Goal: Transaction & Acquisition: Purchase product/service

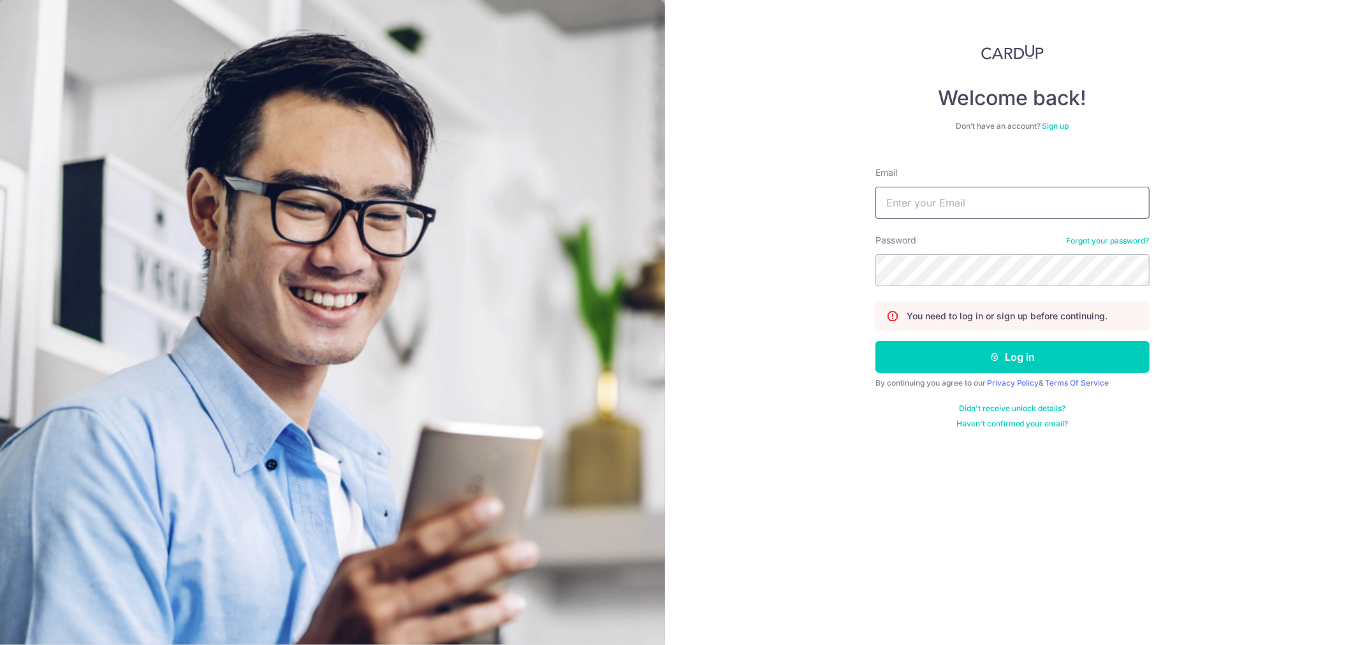
type input "[EMAIL_ADDRESS][DOMAIN_NAME]"
click at [876, 341] on button "Log in" at bounding box center [1013, 357] width 274 height 32
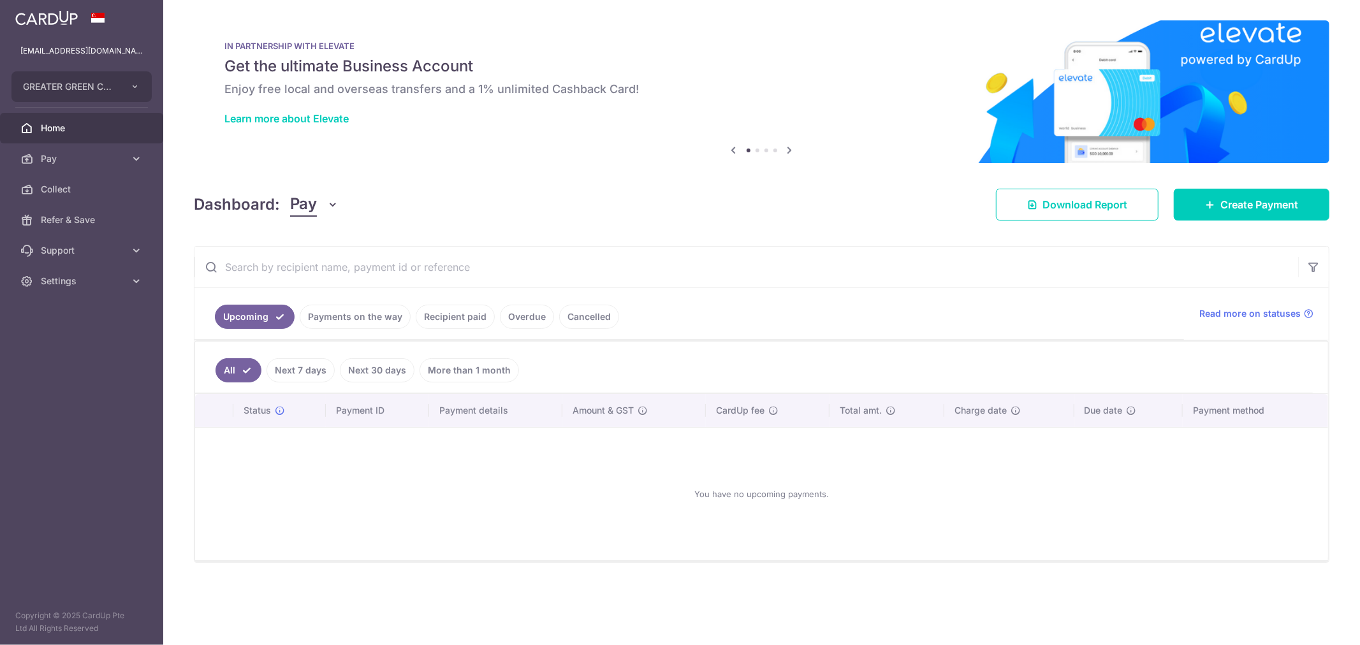
click at [370, 315] on link "Payments on the way" at bounding box center [355, 317] width 111 height 24
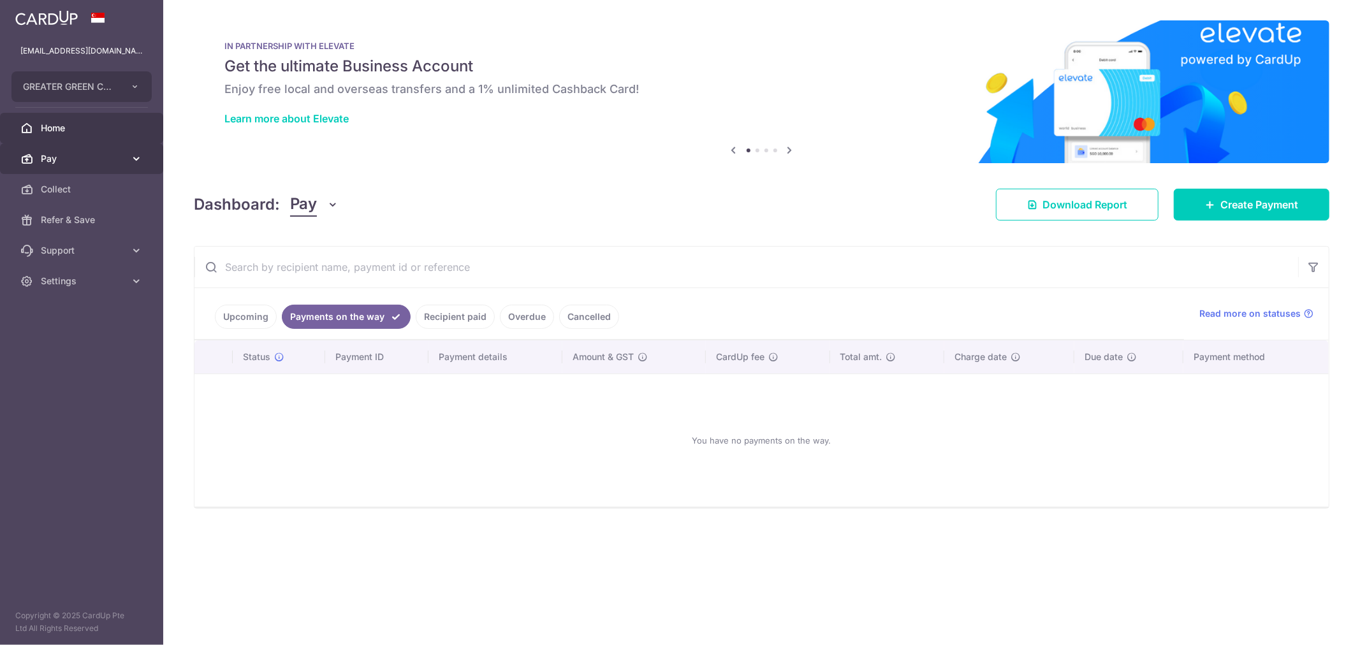
click at [110, 152] on span "Pay" at bounding box center [83, 158] width 84 height 13
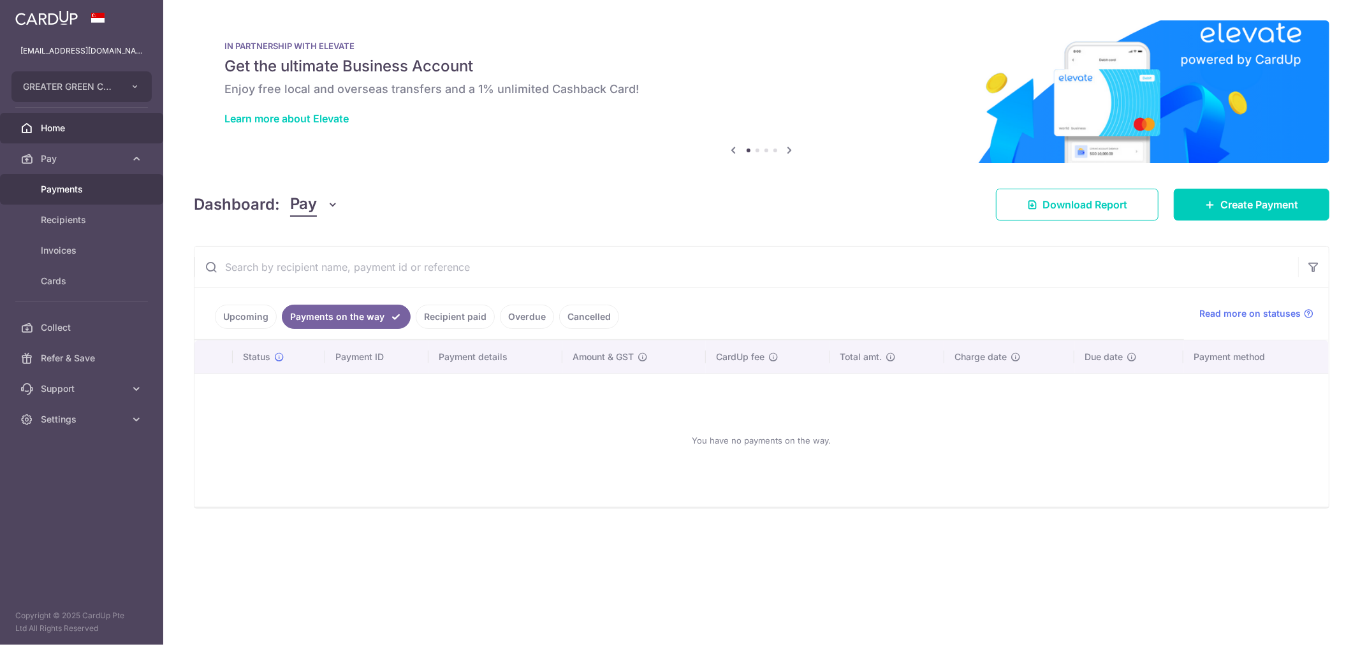
click at [107, 189] on span "Payments" at bounding box center [83, 189] width 84 height 13
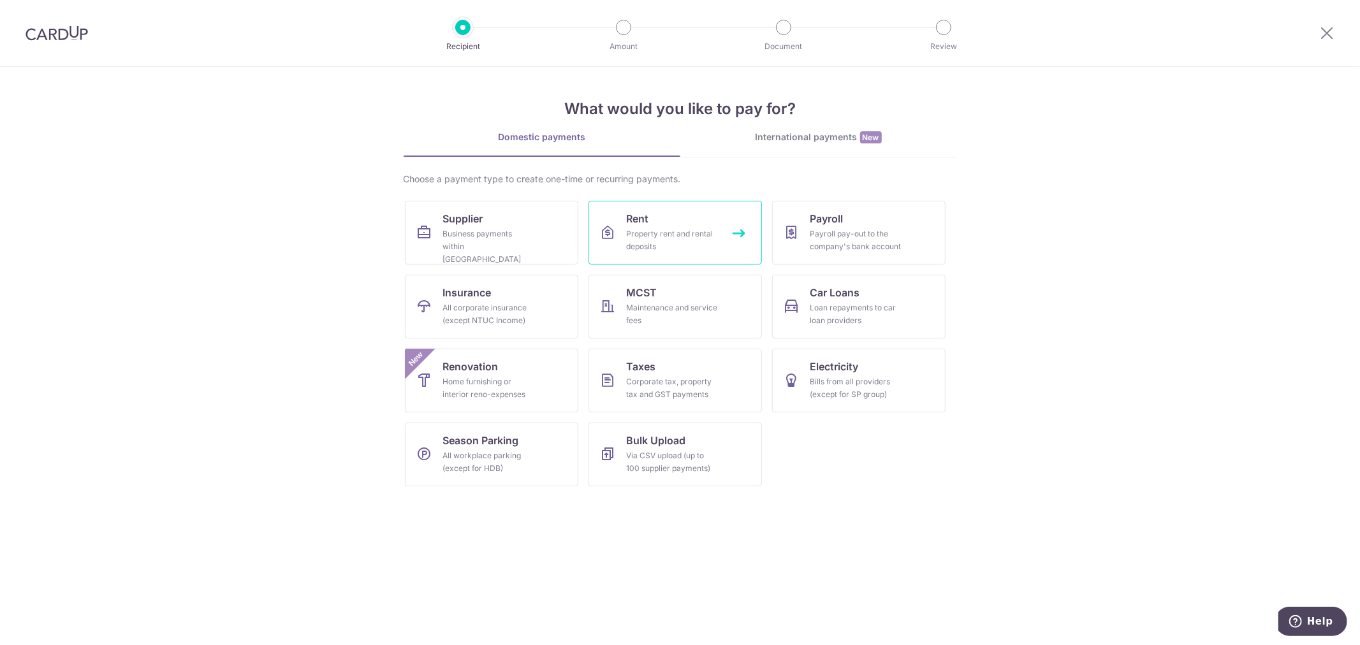
click at [679, 213] on link "Rent Property rent and rental deposits" at bounding box center [675, 233] width 173 height 64
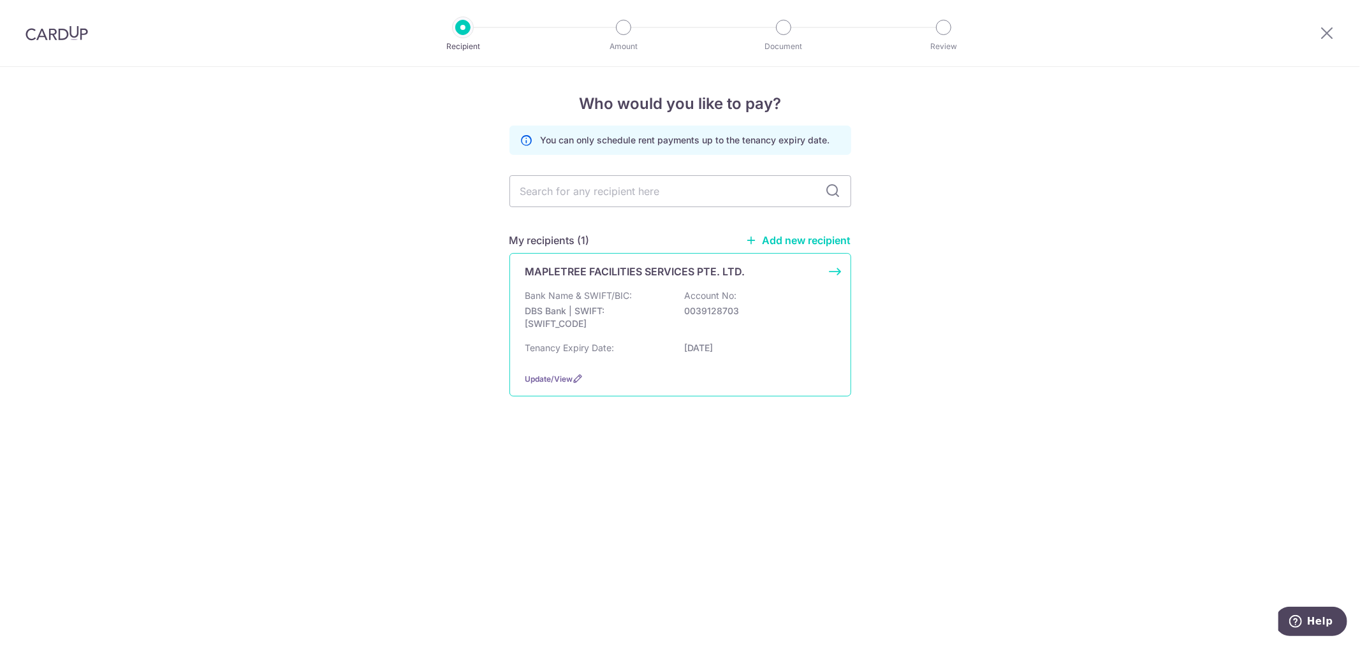
click at [668, 292] on div "Bank Name & SWIFT/BIC: DBS Bank | SWIFT: DBSSSGSGXXX Account No: 0039128703" at bounding box center [681, 313] width 310 height 47
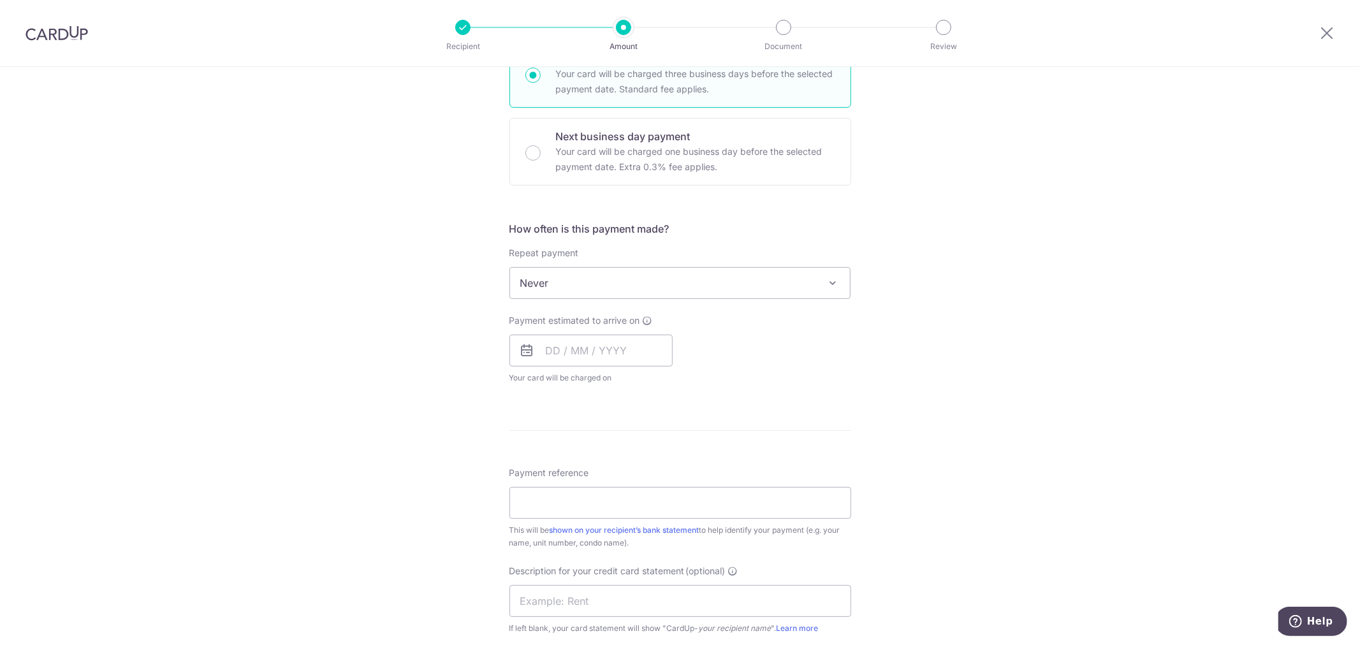
scroll to position [425, 0]
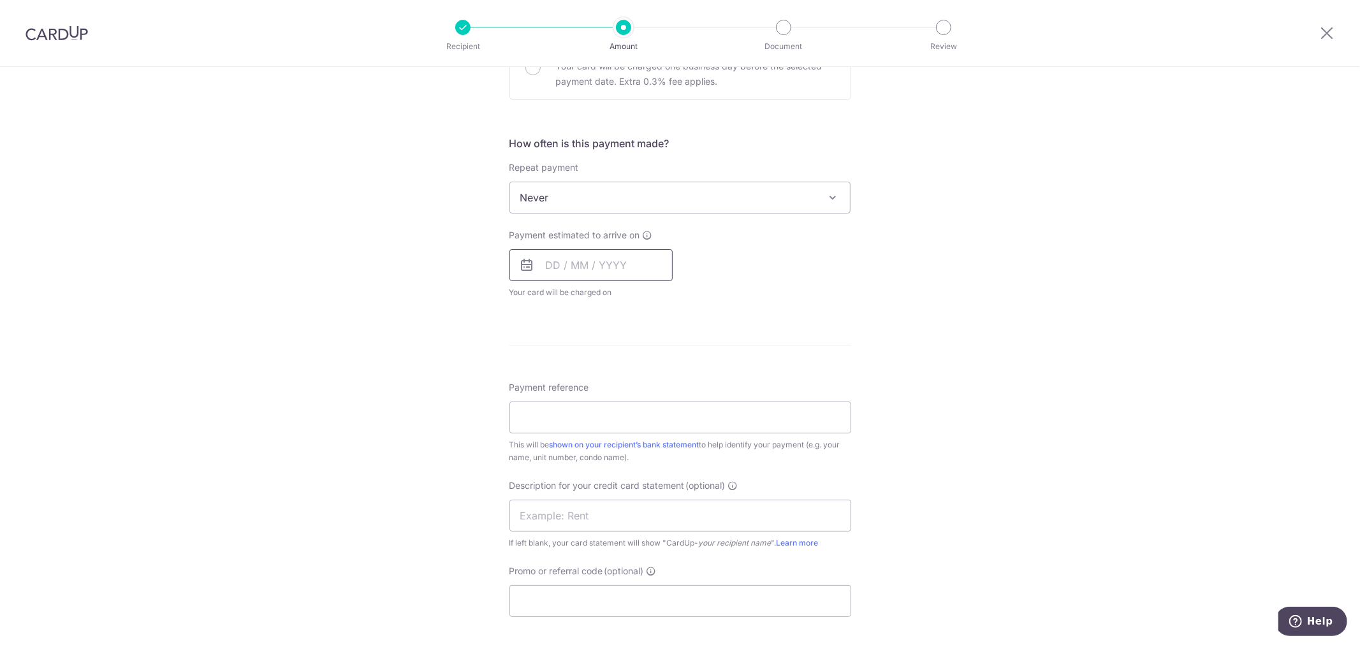
click at [632, 262] on input "text" at bounding box center [591, 265] width 163 height 32
click at [657, 381] on link "10" at bounding box center [663, 381] width 20 height 20
type input "10/10/2025"
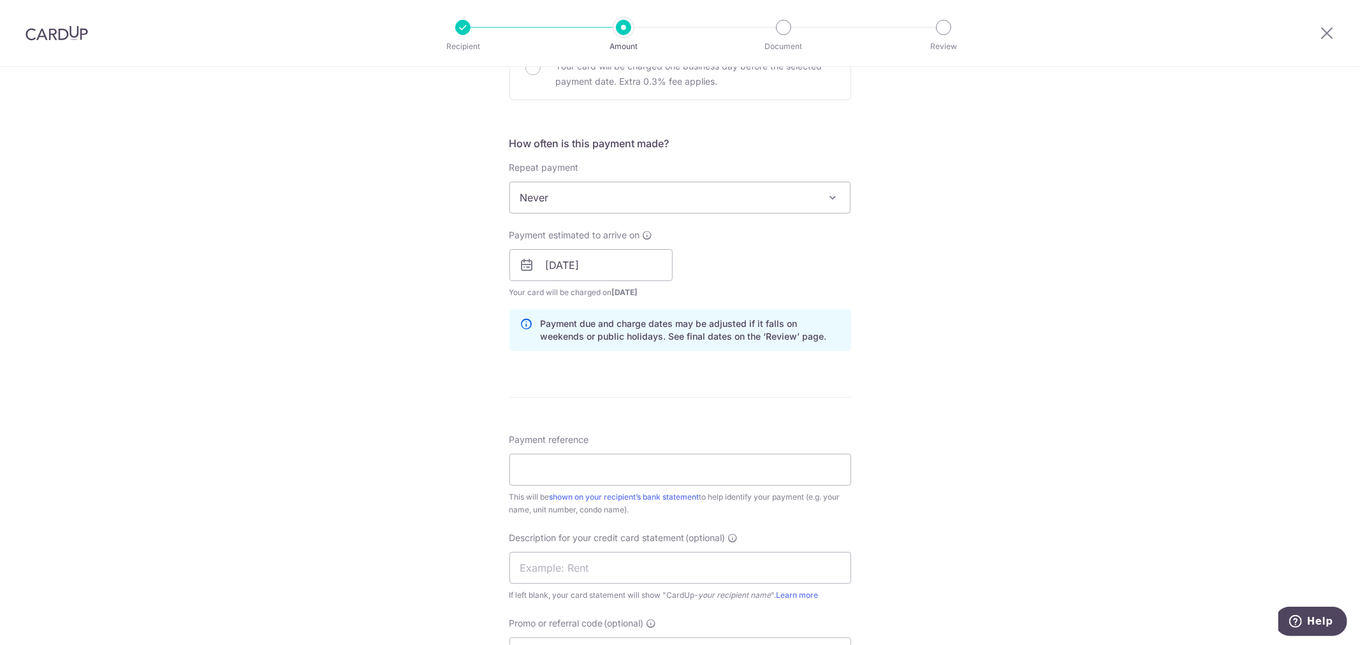
click at [613, 201] on span "Never" at bounding box center [680, 197] width 341 height 31
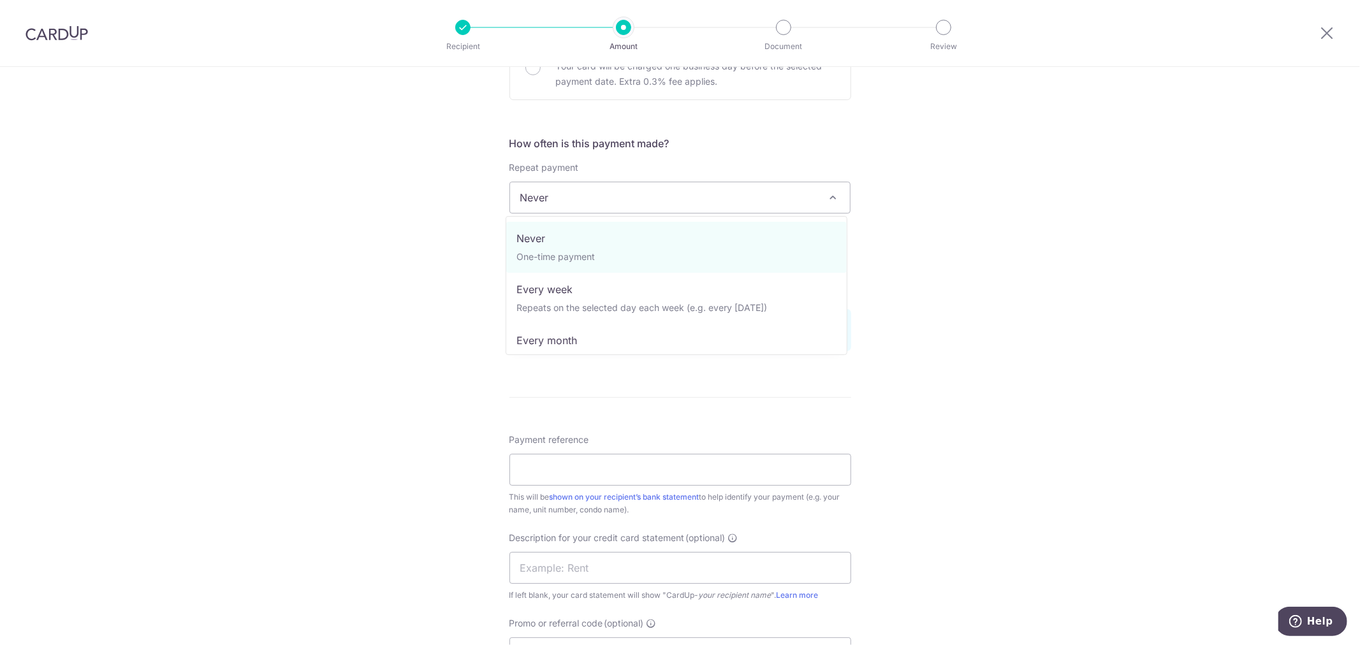
click at [684, 145] on h5 "How often is this payment made?" at bounding box center [681, 143] width 342 height 15
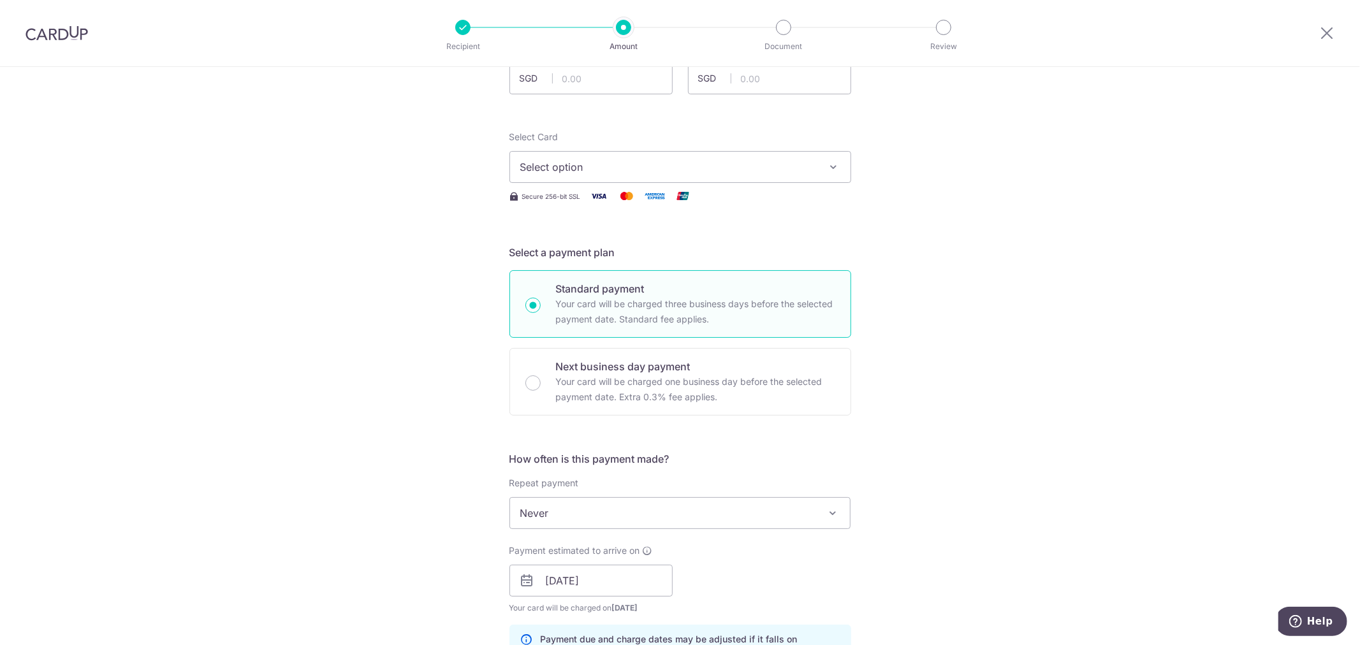
scroll to position [0, 0]
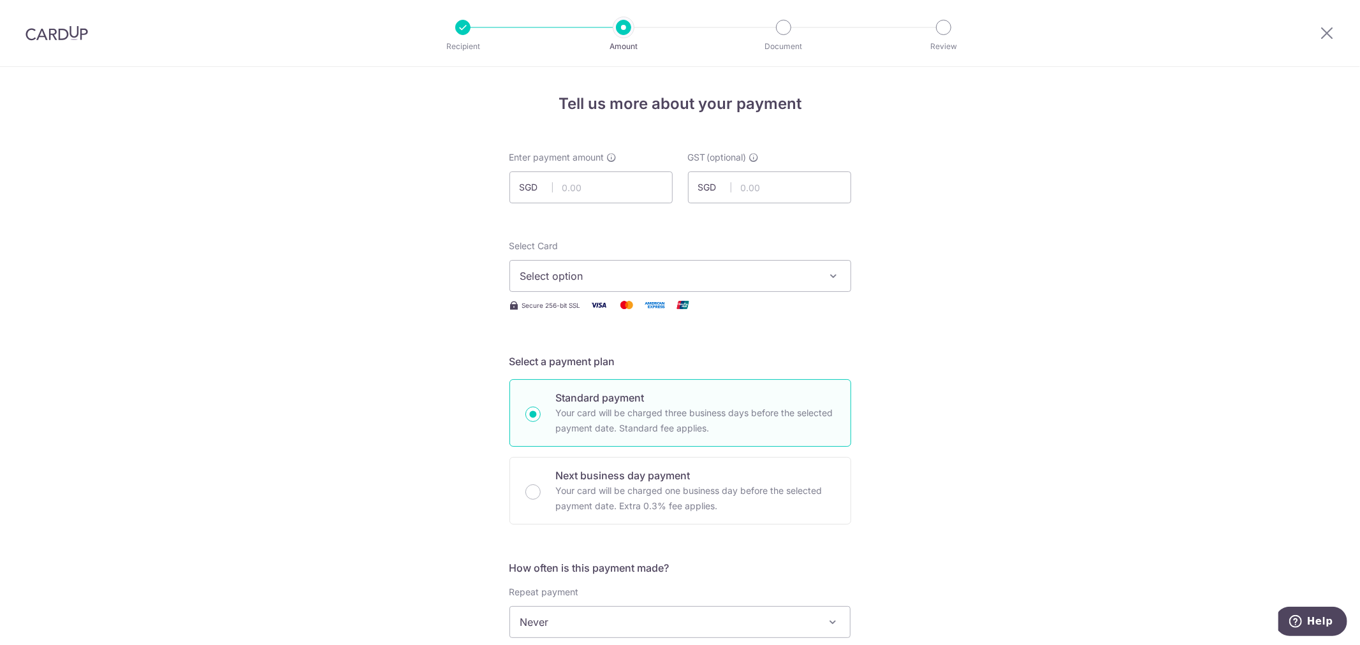
drag, startPoint x: 613, startPoint y: 270, endPoint x: 620, endPoint y: 255, distance: 16.8
click at [614, 270] on span "Select option" at bounding box center [668, 276] width 297 height 15
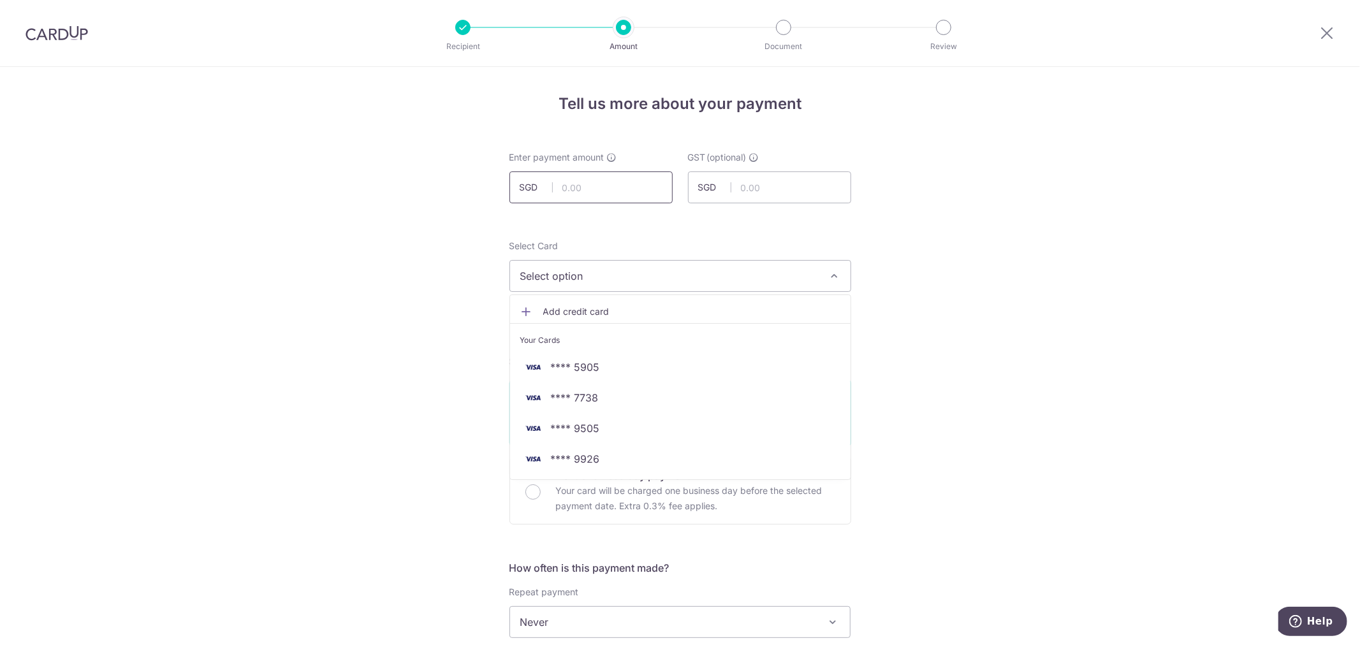
click at [607, 177] on input "text" at bounding box center [591, 188] width 163 height 32
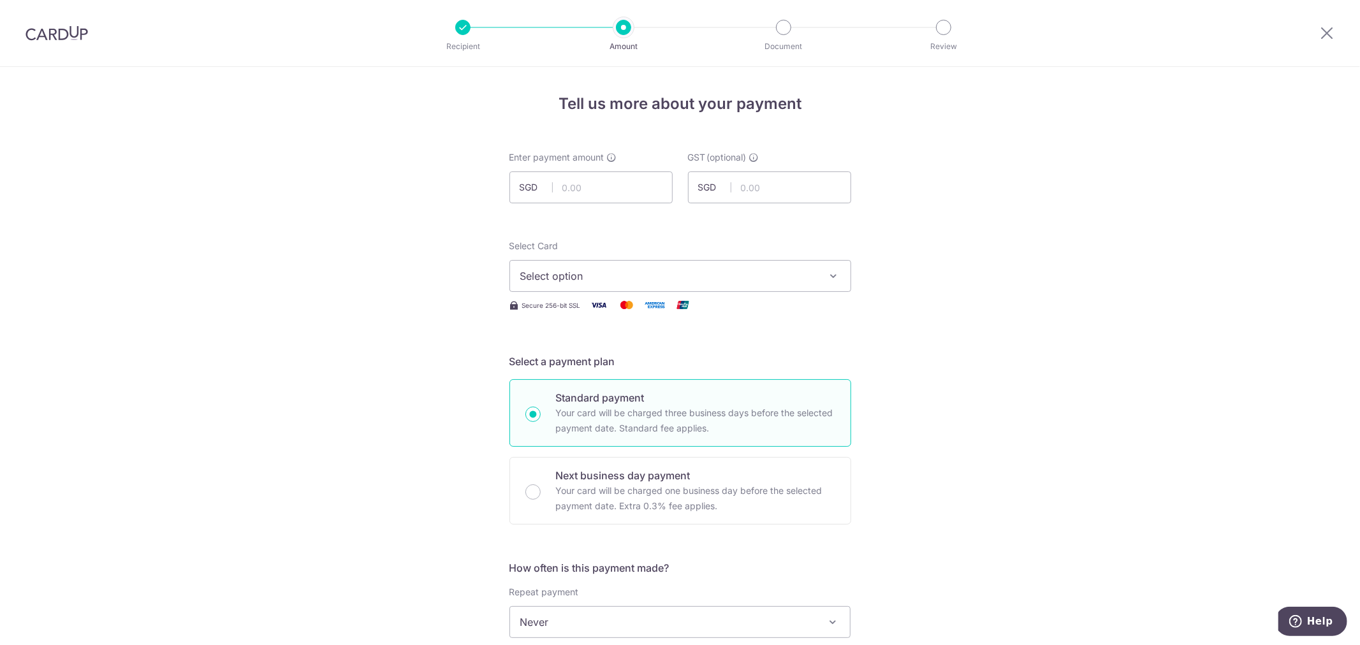
click at [68, 26] on img at bounding box center [57, 33] width 63 height 15
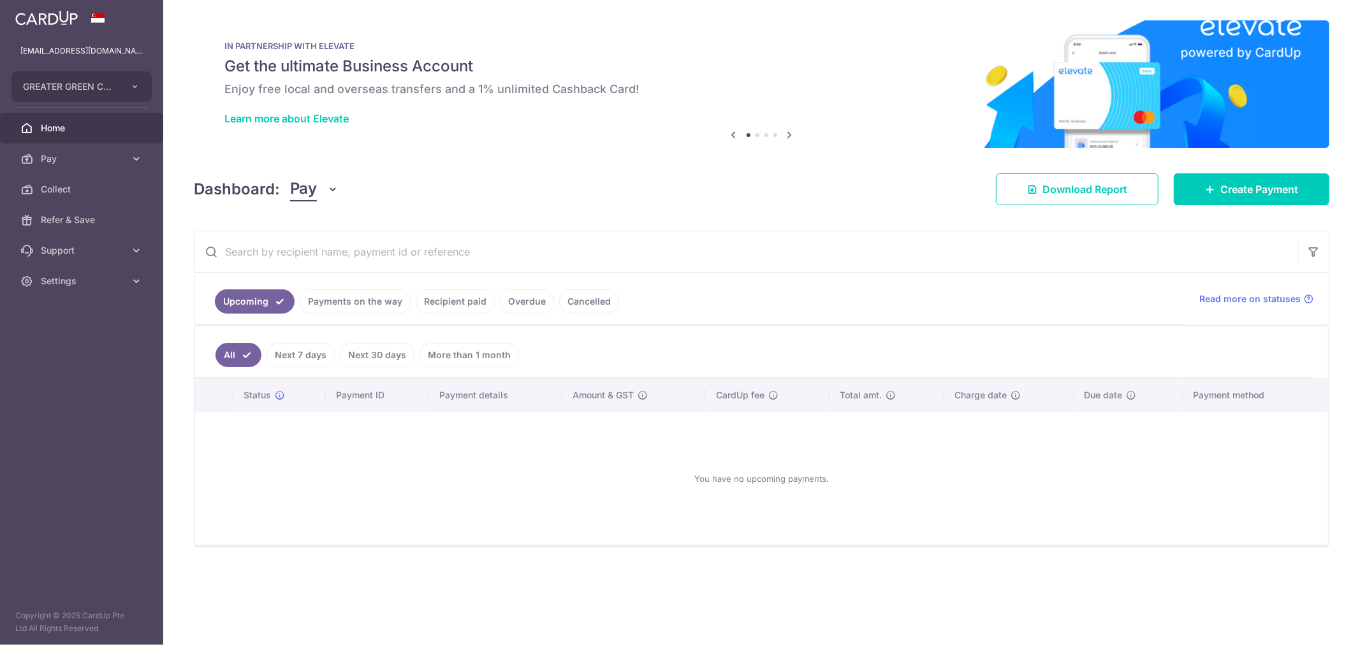
click at [377, 314] on ul "Upcoming Payments on the way Recipient paid Overdue Cancelled" at bounding box center [690, 299] width 990 height 52
click at [459, 310] on link "Recipient paid" at bounding box center [455, 302] width 79 height 24
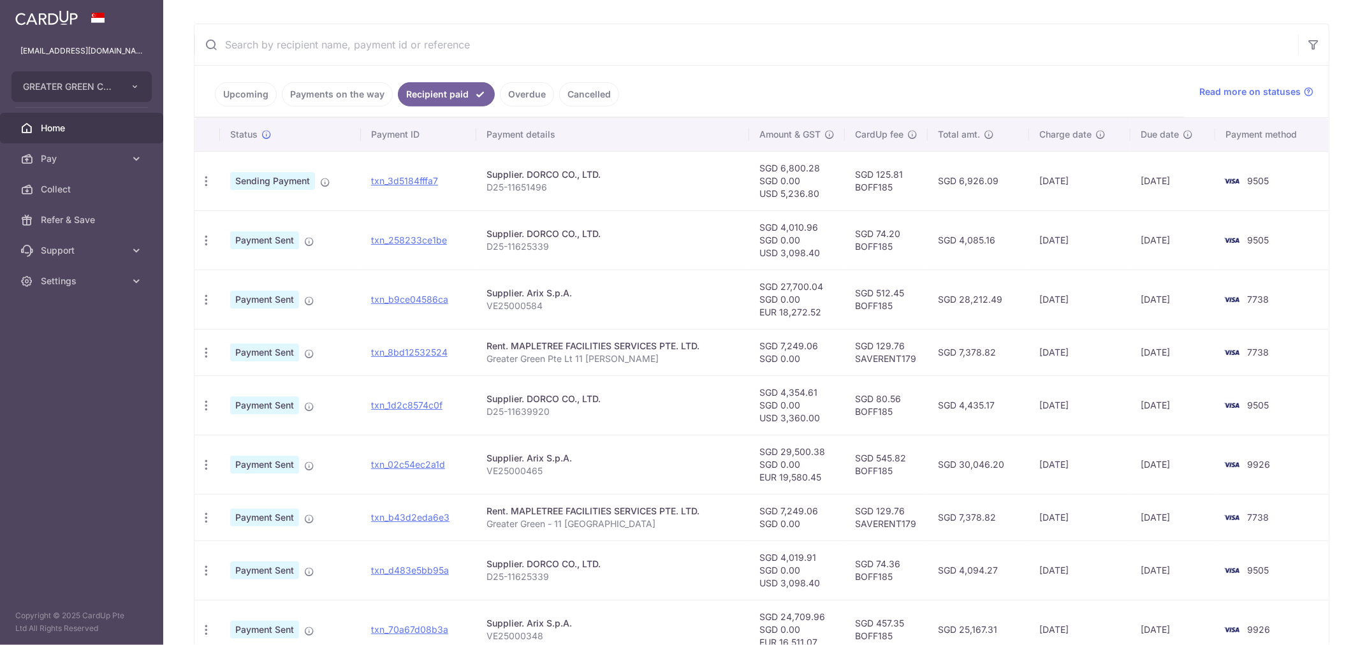
scroll to position [212, 0]
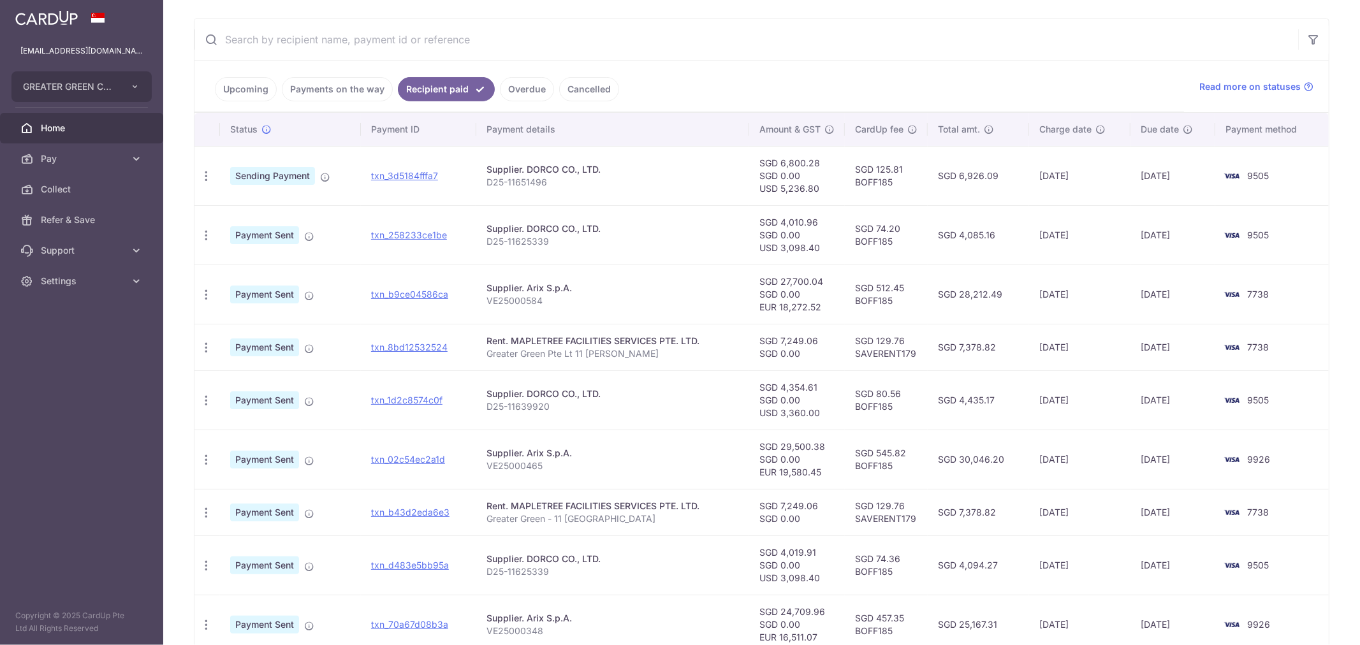
click at [899, 353] on td "SGD 129.76 SAVERENT179" at bounding box center [886, 347] width 83 height 47
copy td "SAVERENT179"
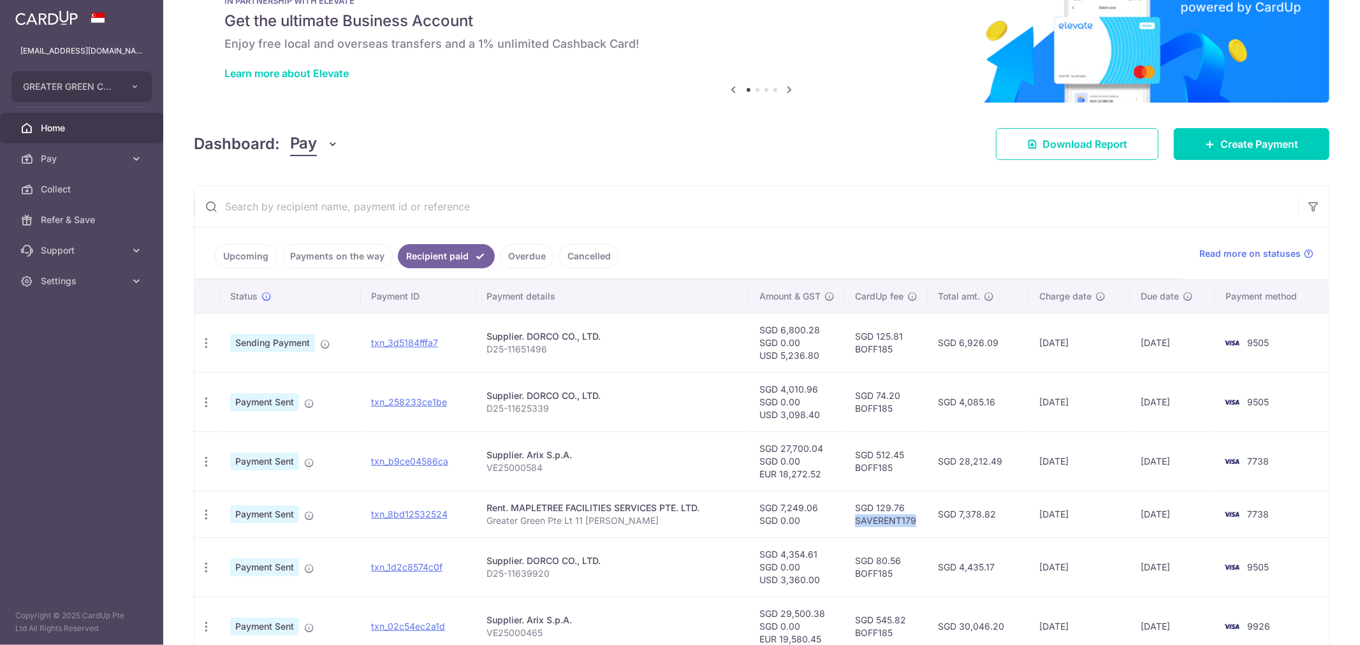
scroll to position [71, 0]
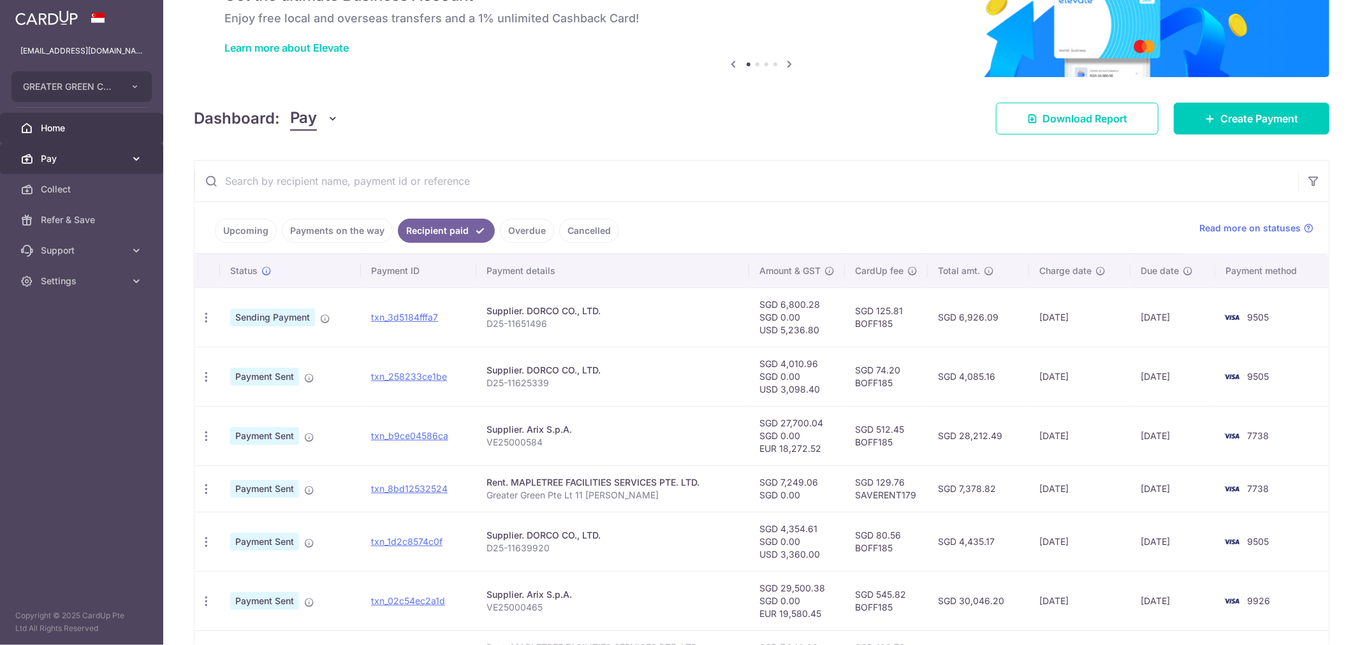
click at [101, 155] on span "Pay" at bounding box center [83, 158] width 84 height 13
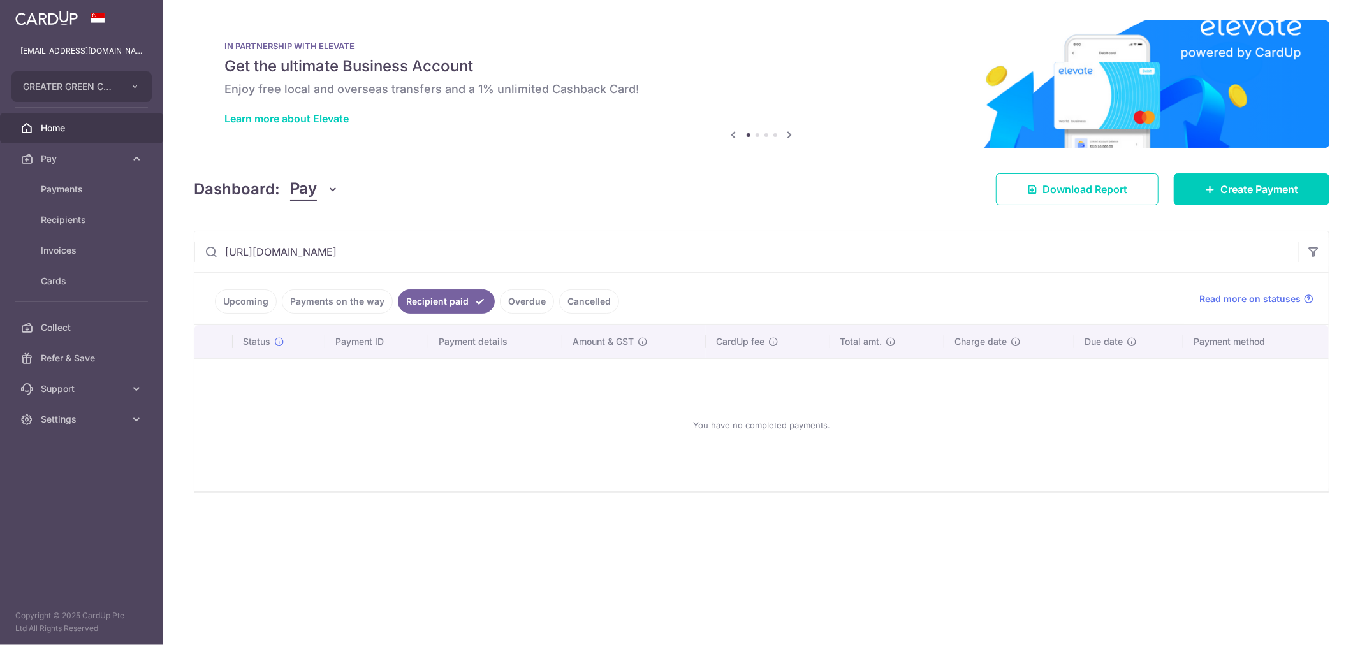
type input "https://app.cardup.co/account_steps/go_to_user_payee"
click at [259, 302] on link "Upcoming" at bounding box center [246, 302] width 62 height 24
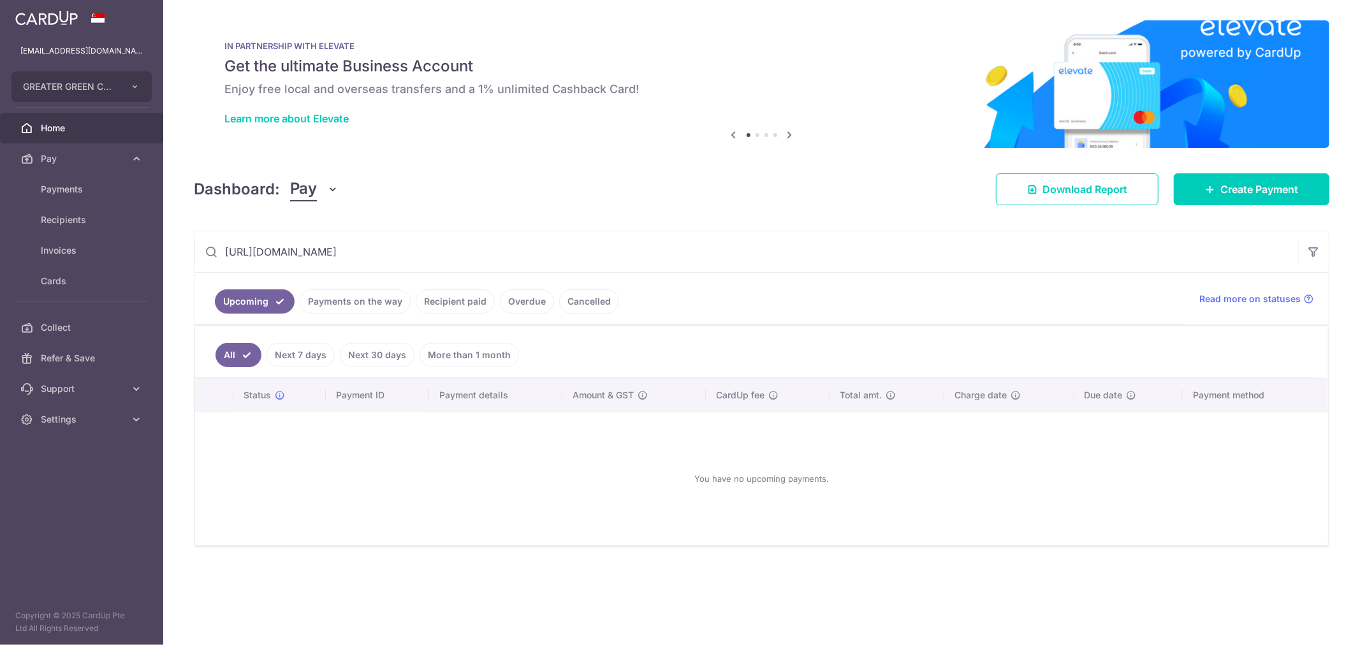
click at [366, 301] on link "Payments on the way" at bounding box center [355, 302] width 111 height 24
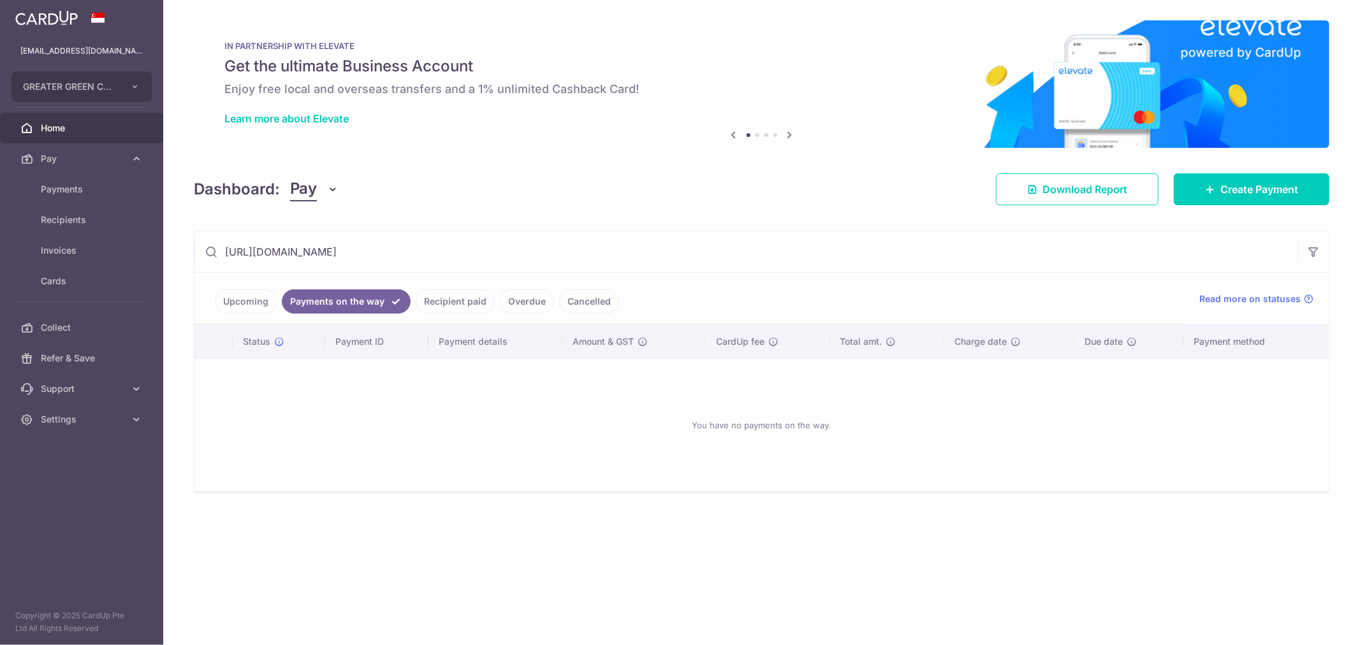
click at [448, 302] on link "Recipient paid" at bounding box center [455, 302] width 79 height 24
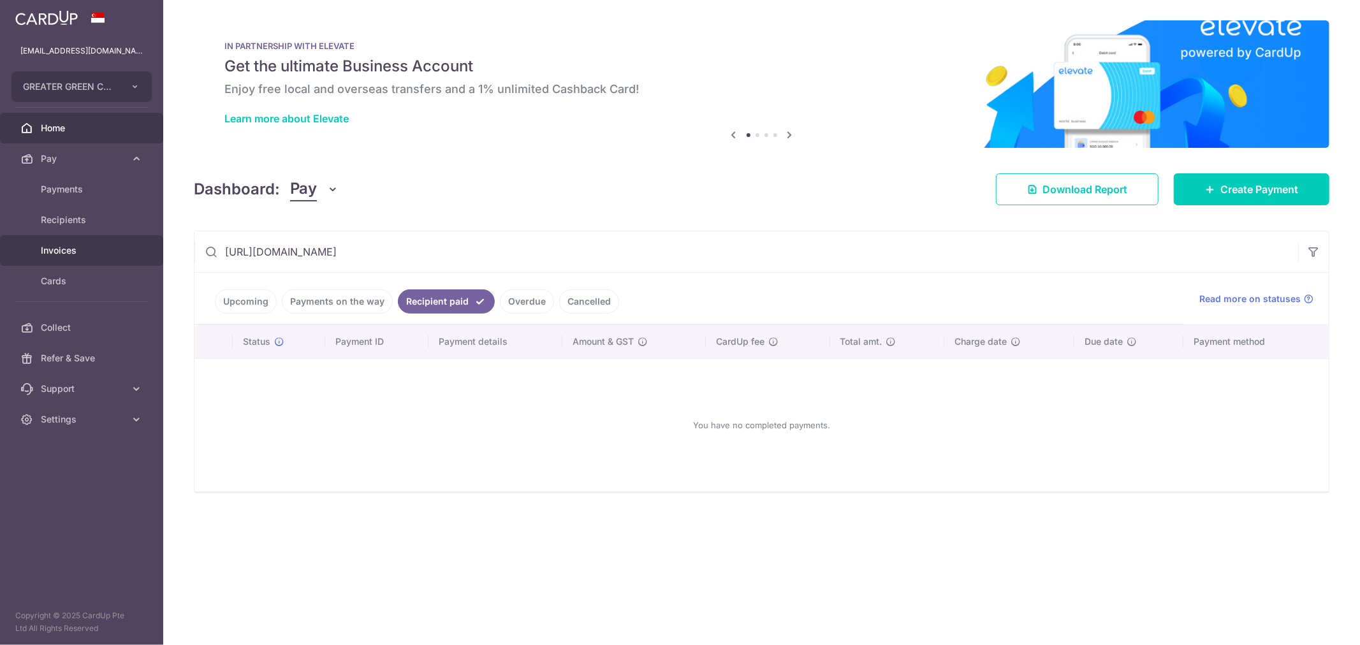
drag, startPoint x: 564, startPoint y: 262, endPoint x: 136, endPoint y: 256, distance: 428.0
click at [152, 262] on main "greatergreencompany@gmail.com GREATER GREEN COMPANY PTE. LTD. Add new company G…" at bounding box center [680, 322] width 1360 height 645
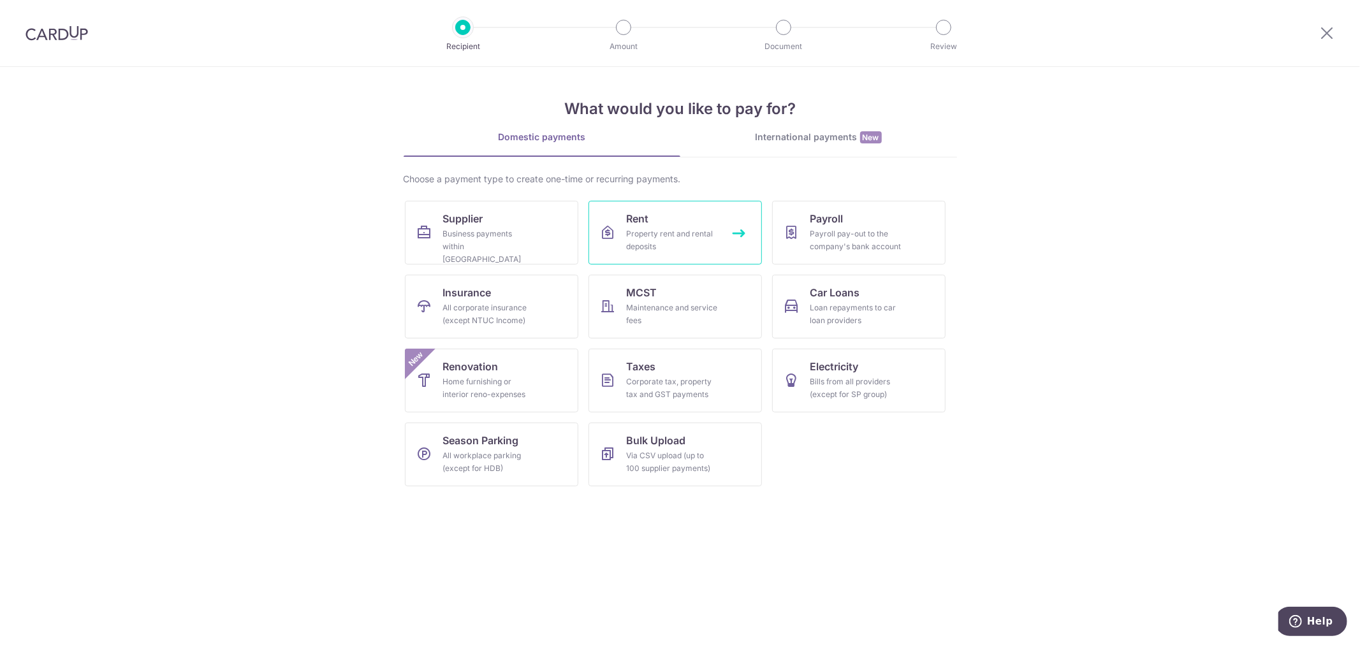
click at [654, 242] on div "Property rent and rental deposits" at bounding box center [673, 241] width 92 height 26
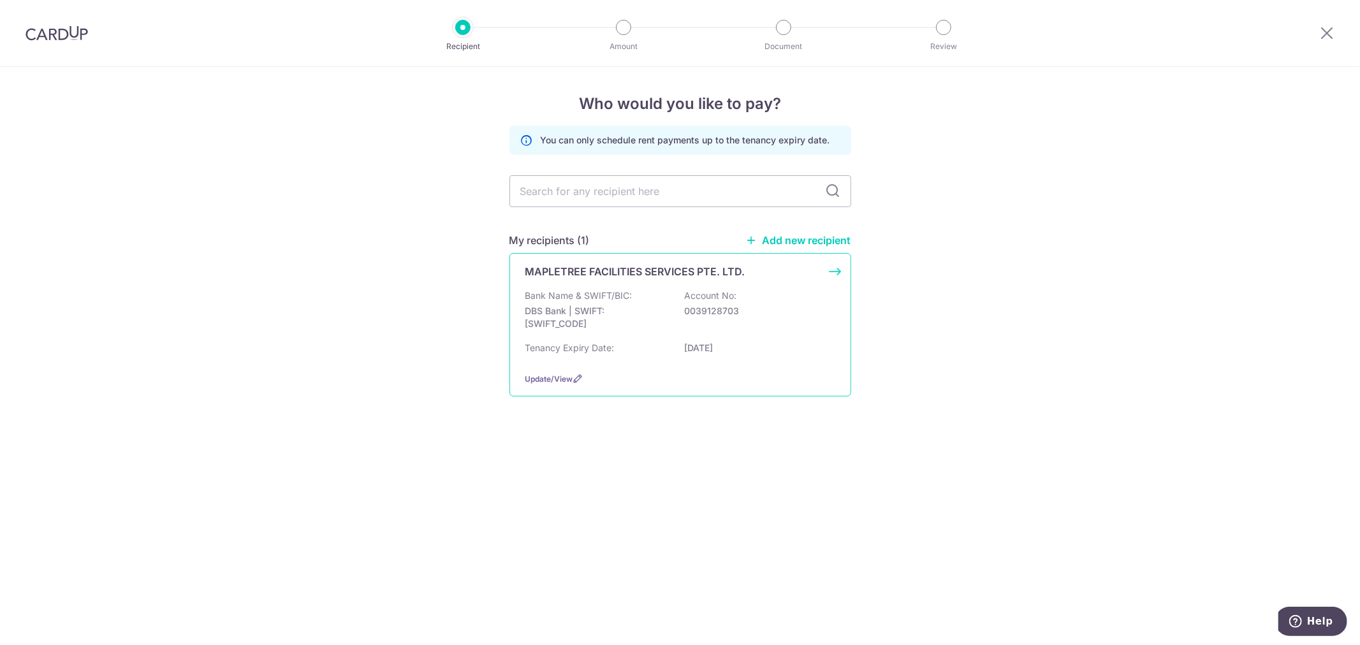
click at [619, 339] on div "Bank Name & SWIFT/BIC: DBS Bank | SWIFT: [SWIFT_CODE] Account No: 0039128703 Te…" at bounding box center [681, 326] width 310 height 73
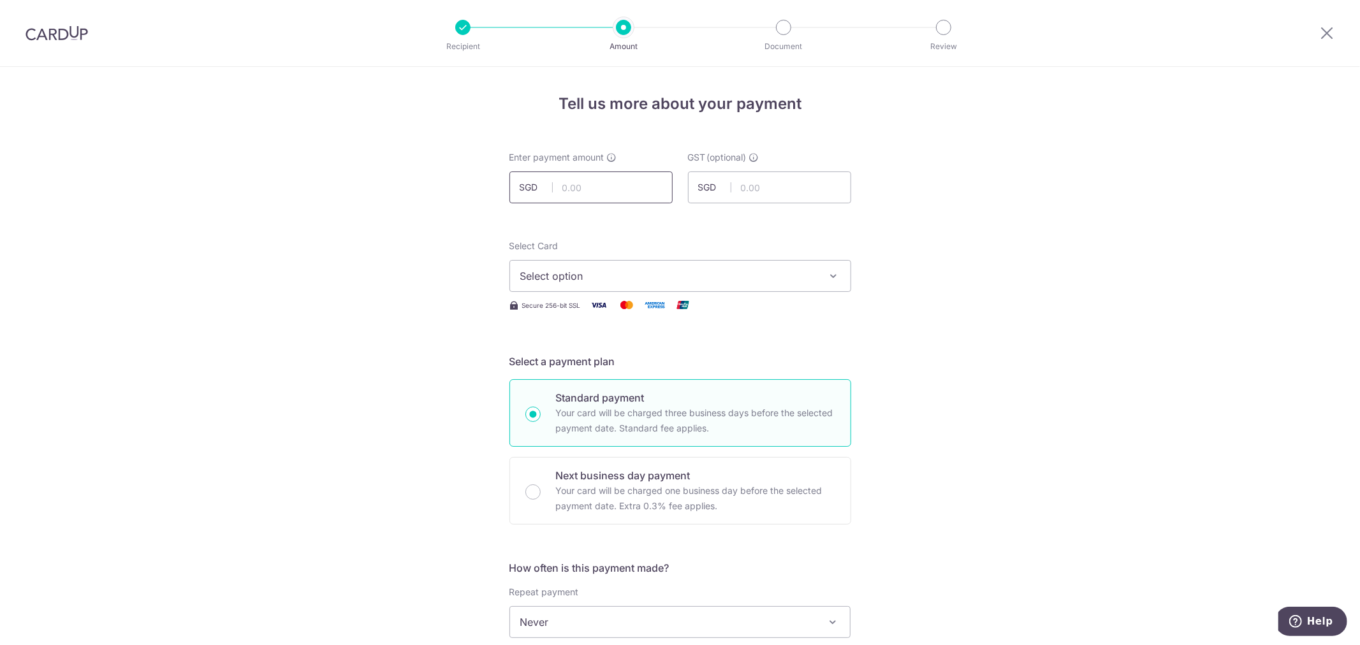
click at [605, 194] on input "text" at bounding box center [591, 188] width 163 height 32
type input "7,249.06"
click at [706, 279] on span "Select option" at bounding box center [668, 276] width 297 height 15
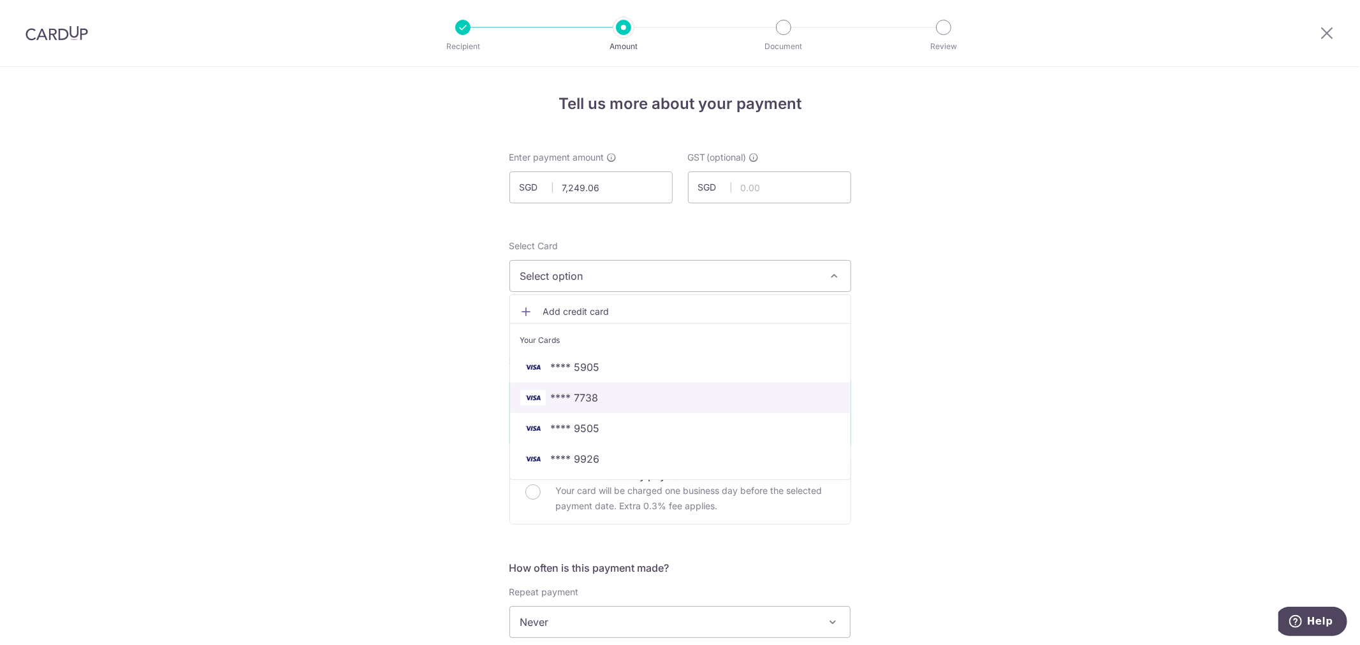
click at [614, 397] on span "**** 7738" at bounding box center [680, 397] width 320 height 15
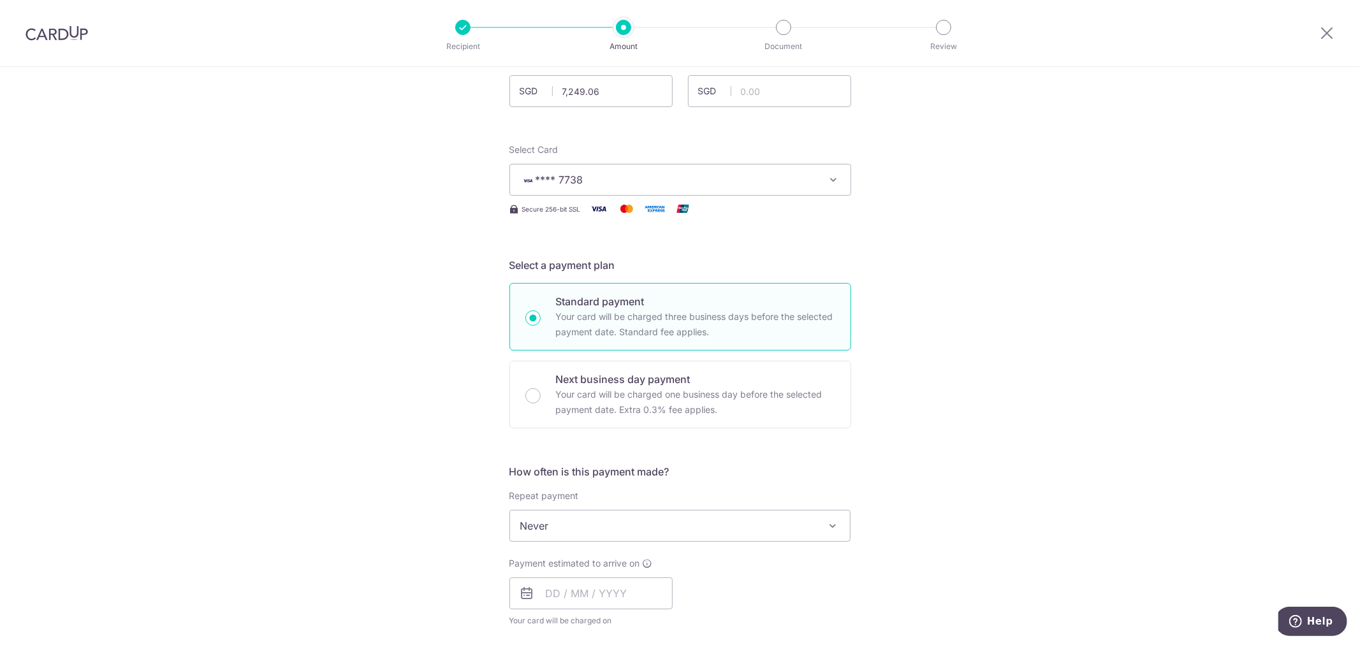
scroll to position [283, 0]
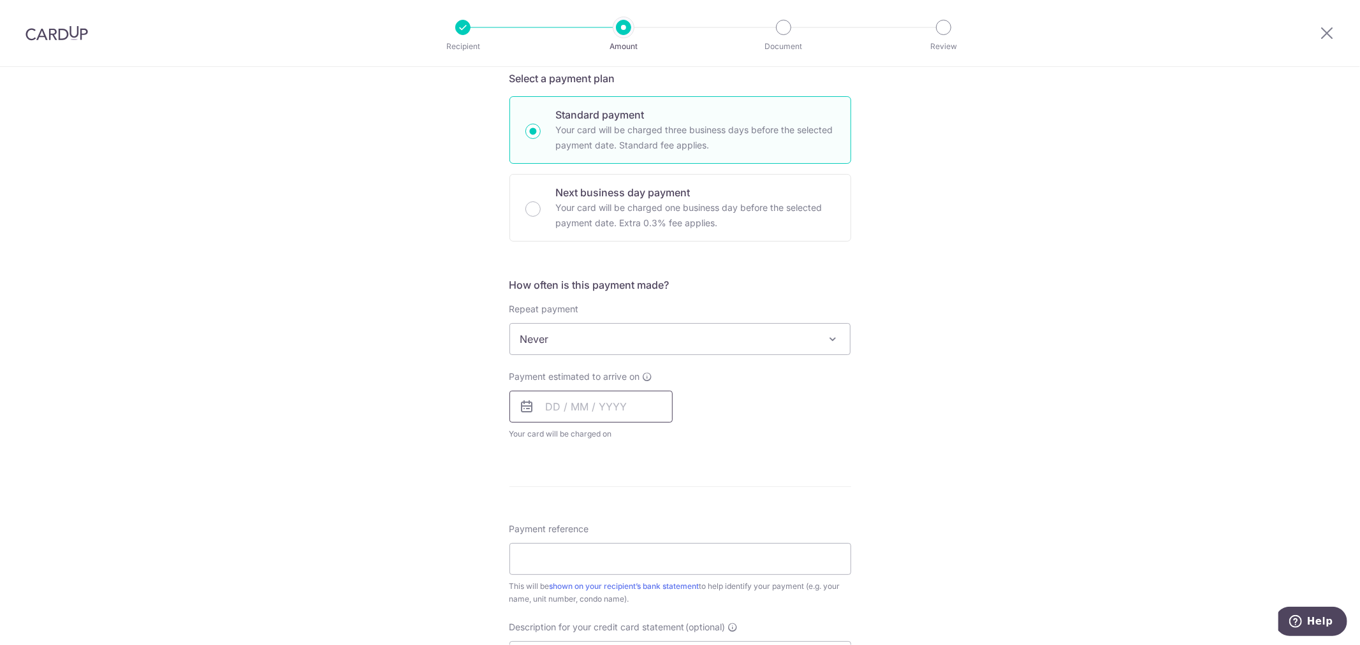
click at [591, 403] on input "text" at bounding box center [591, 407] width 163 height 32
click at [670, 523] on td "10" at bounding box center [664, 523] width 26 height 26
type input "10/10/2025"
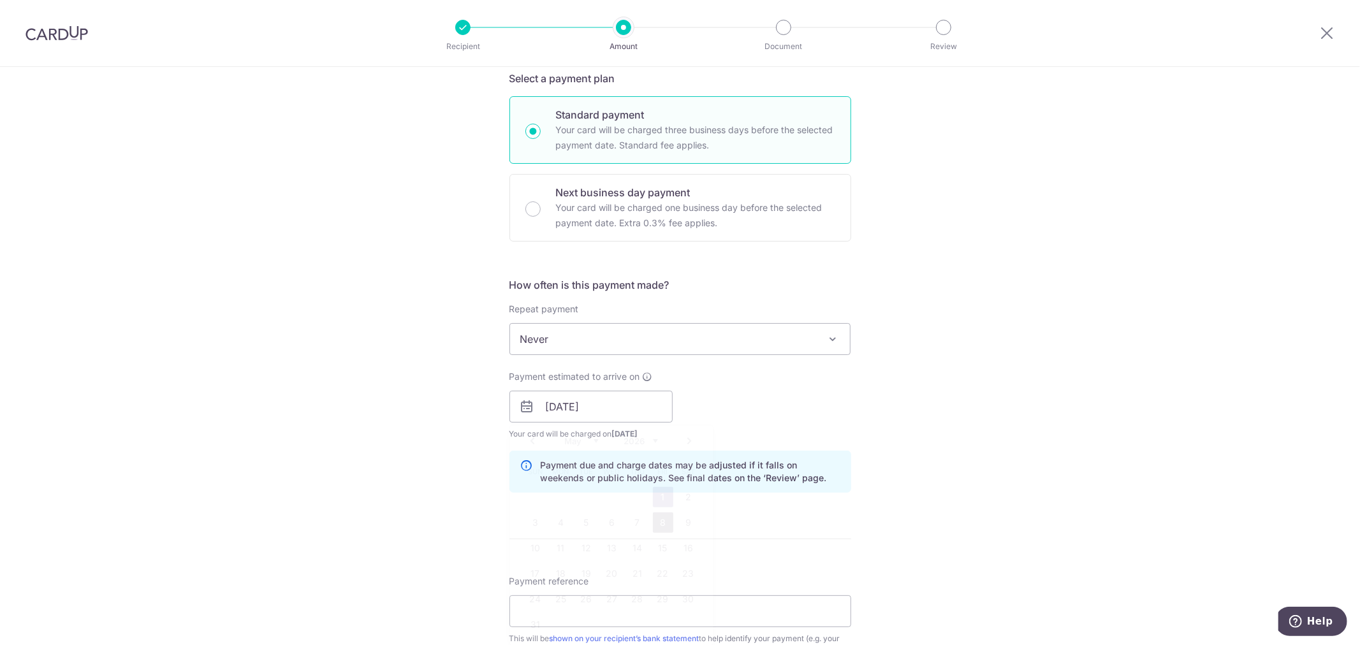
click at [665, 524] on link "8" at bounding box center [663, 523] width 20 height 20
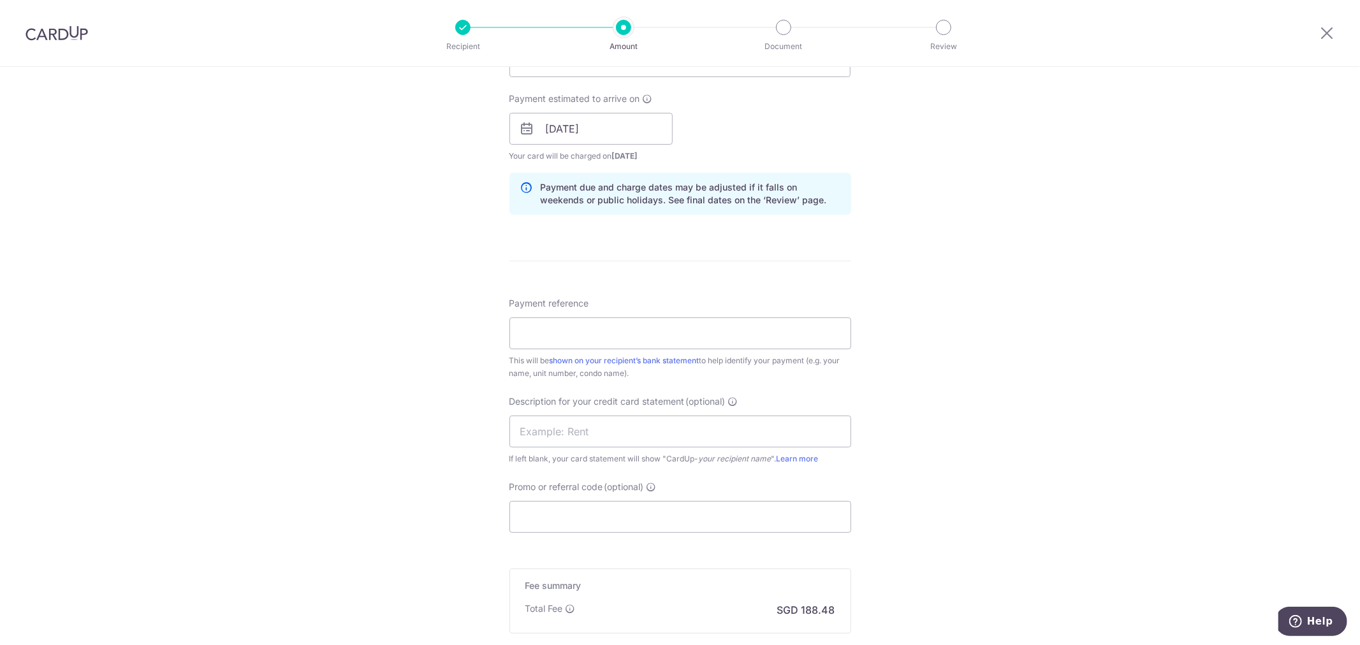
scroll to position [566, 0]
click at [637, 336] on input "Payment reference" at bounding box center [681, 329] width 342 height 32
paste input "SAVERENT179"
type input "SAVERENT179"
click at [654, 411] on input "text" at bounding box center [681, 427] width 342 height 32
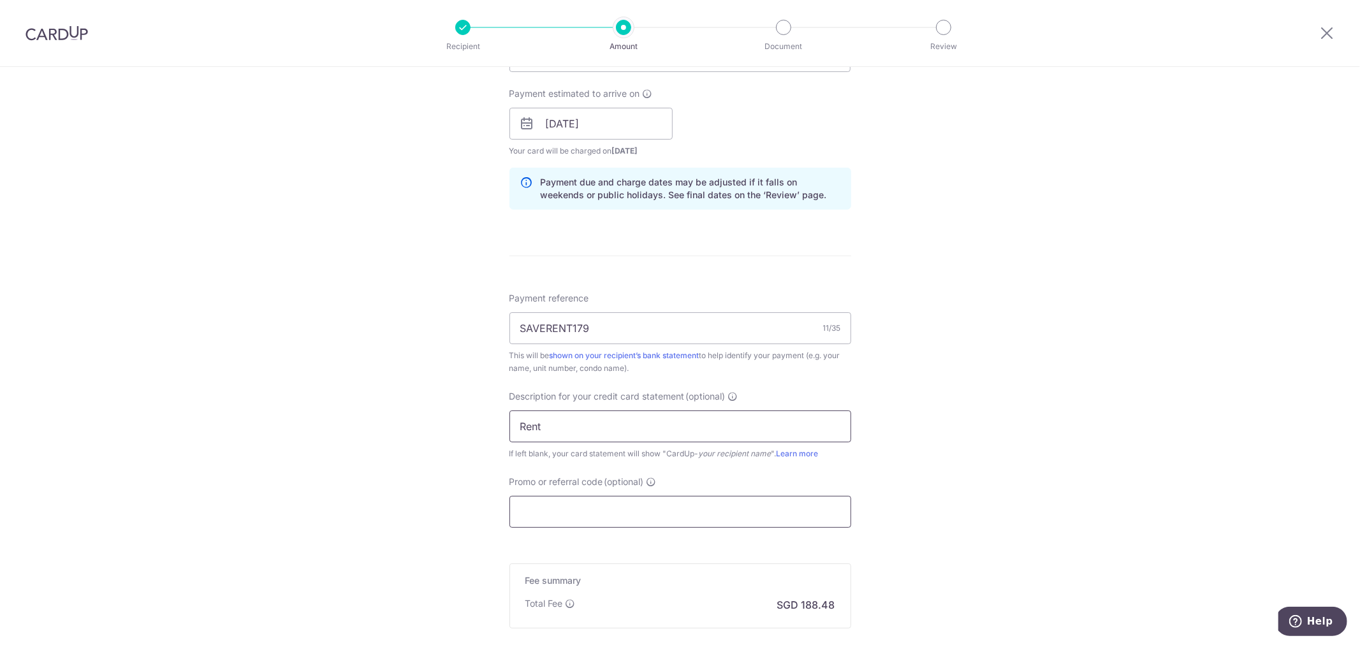
type input "Rent"
click at [626, 501] on input "Promo or referral code (optional)" at bounding box center [681, 512] width 342 height 32
drag, startPoint x: 509, startPoint y: 321, endPoint x: 394, endPoint y: 343, distance: 117.3
click at [381, 321] on div "Tell us more about your payment Enter payment amount SGD 7,249.06 7249.06 GST (…" at bounding box center [680, 147] width 1360 height 1292
drag, startPoint x: 563, startPoint y: 522, endPoint x: 569, endPoint y: 502, distance: 20.6
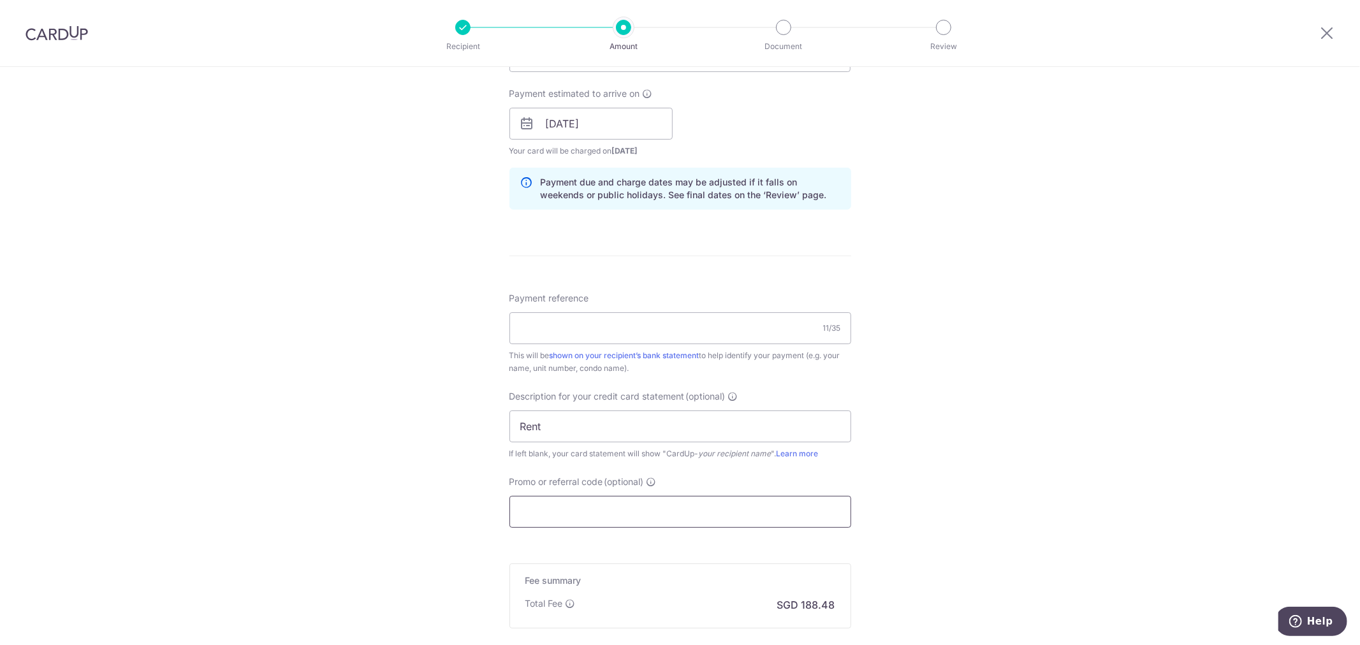
click at [563, 521] on input "Promo or referral code (optional)" at bounding box center [681, 512] width 342 height 32
paste input "SAVERENT179"
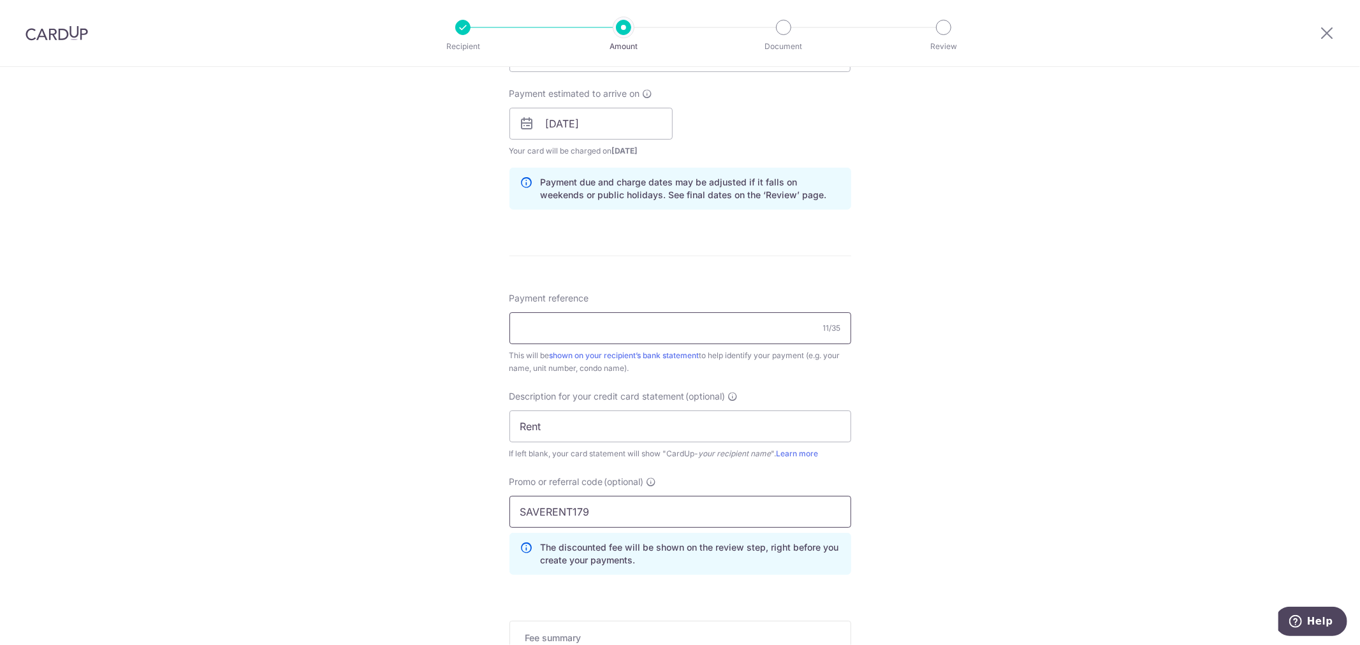
type input "SAVERENT179"
click at [617, 342] on input "Payment reference" at bounding box center [681, 329] width 342 height 32
click at [672, 336] on input "11 Changi North #02-01" at bounding box center [681, 329] width 342 height 32
click at [684, 327] on input "11 Changi North #02-01" at bounding box center [681, 329] width 342 height 32
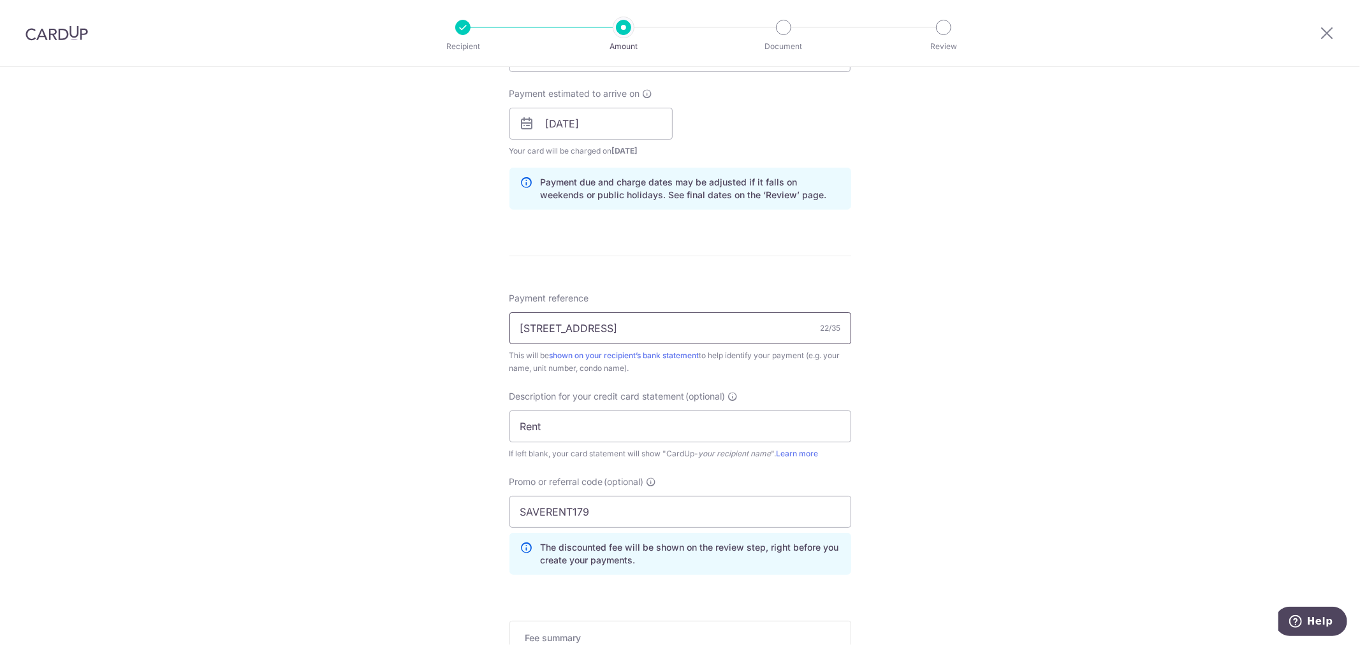
click at [684, 327] on input "11 Changi North #02-01" at bounding box center [681, 329] width 342 height 32
type input "Greater Green Pte Lt 11 Changi Rent"
click at [699, 332] on input "Greater Green Pte Lt 11 Changi Rent" at bounding box center [681, 329] width 342 height 32
click at [1070, 411] on div "Tell us more about your payment Enter payment amount SGD 7,249.06 7249.06 GST (…" at bounding box center [680, 175] width 1360 height 1349
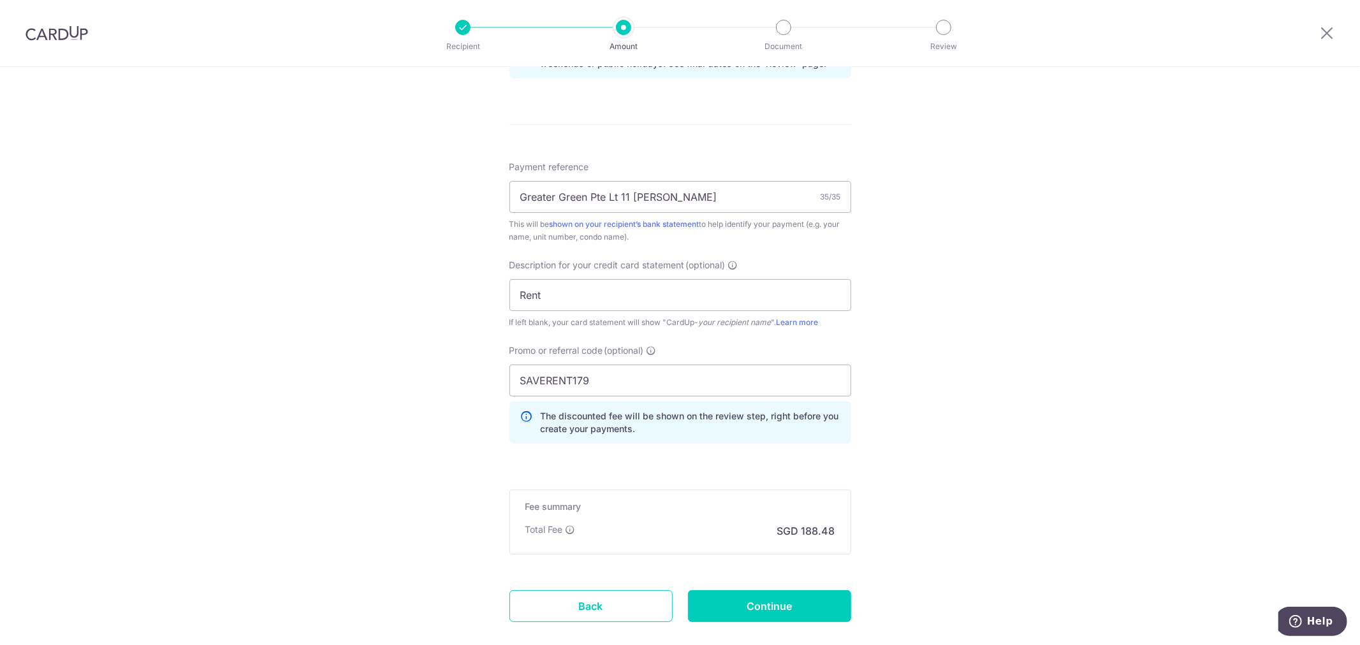
scroll to position [770, 0]
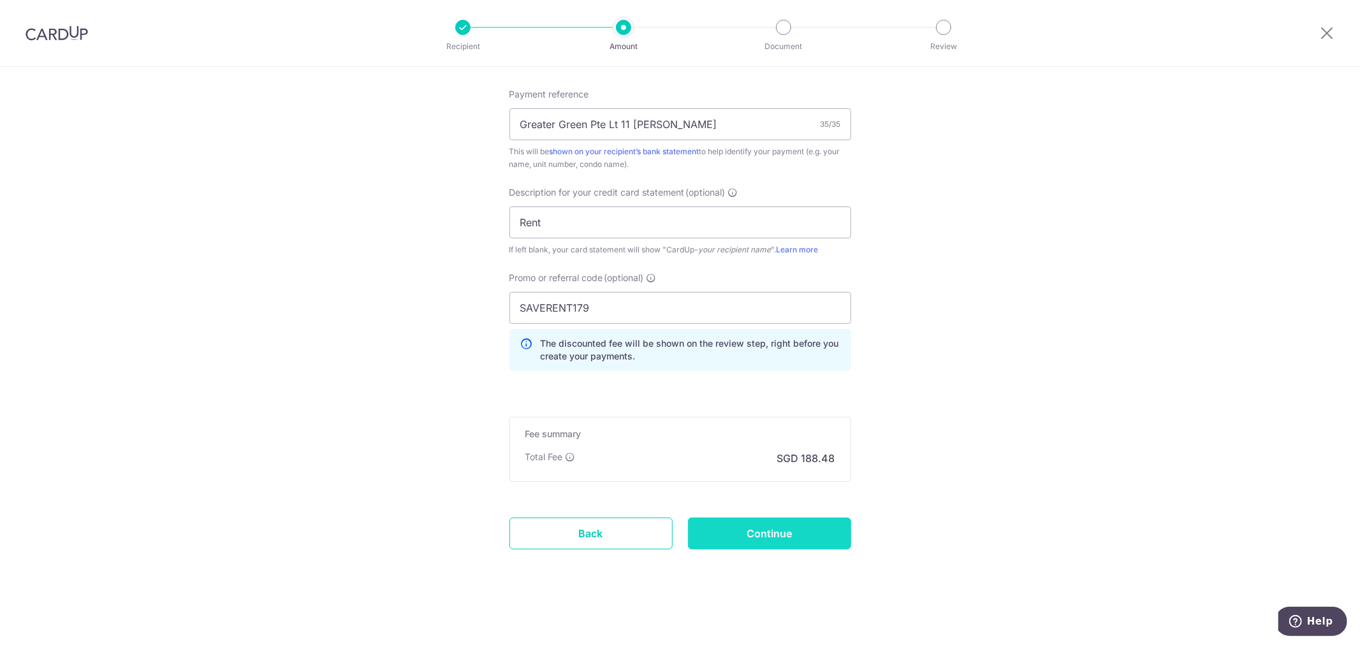
click at [795, 545] on input "Continue" at bounding box center [769, 534] width 163 height 32
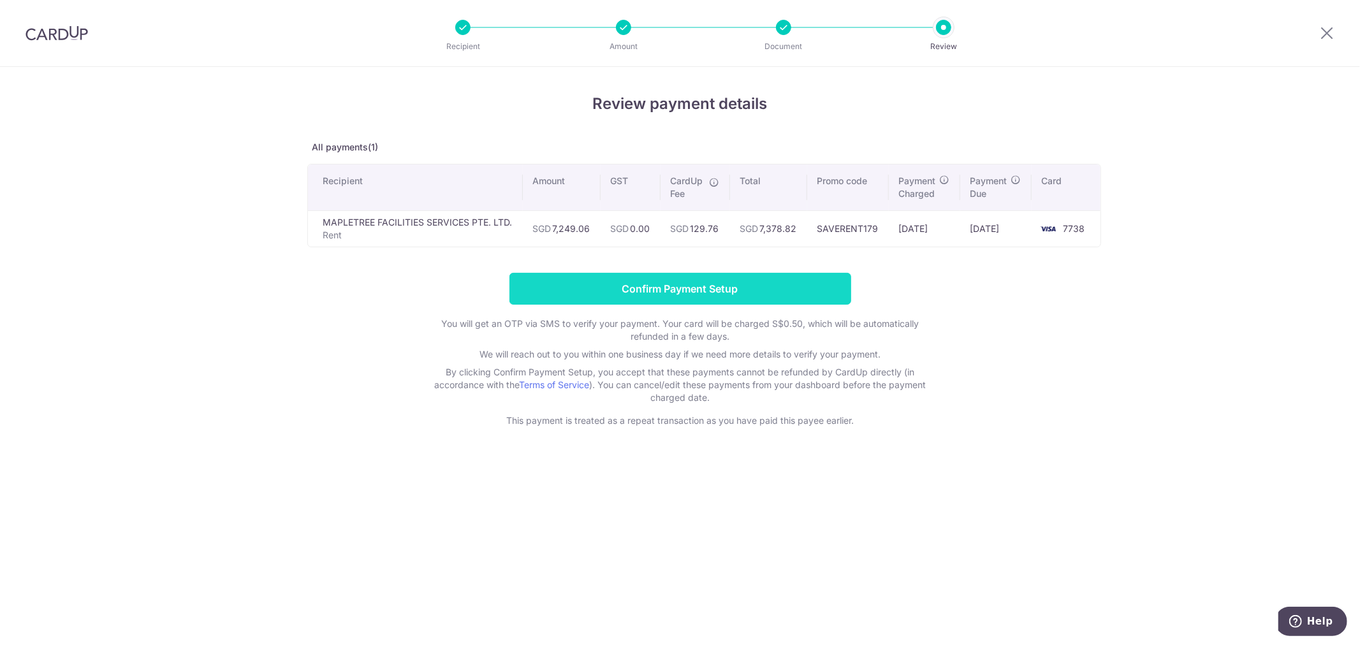
click at [742, 289] on input "Confirm Payment Setup" at bounding box center [681, 289] width 342 height 32
